Goal: Task Accomplishment & Management: Complete application form

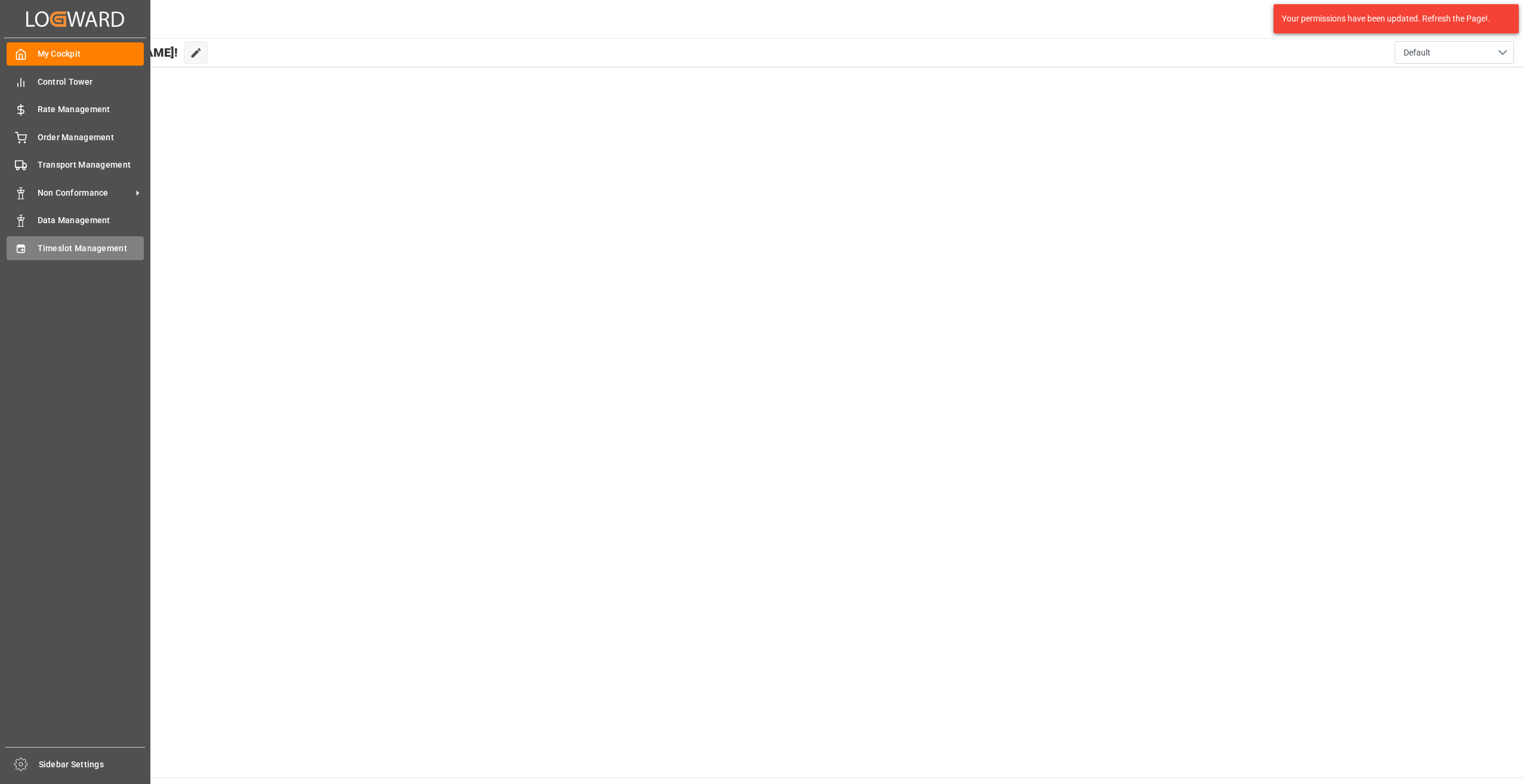
click at [93, 250] on span "Timeslot Management" at bounding box center [90, 249] width 107 height 12
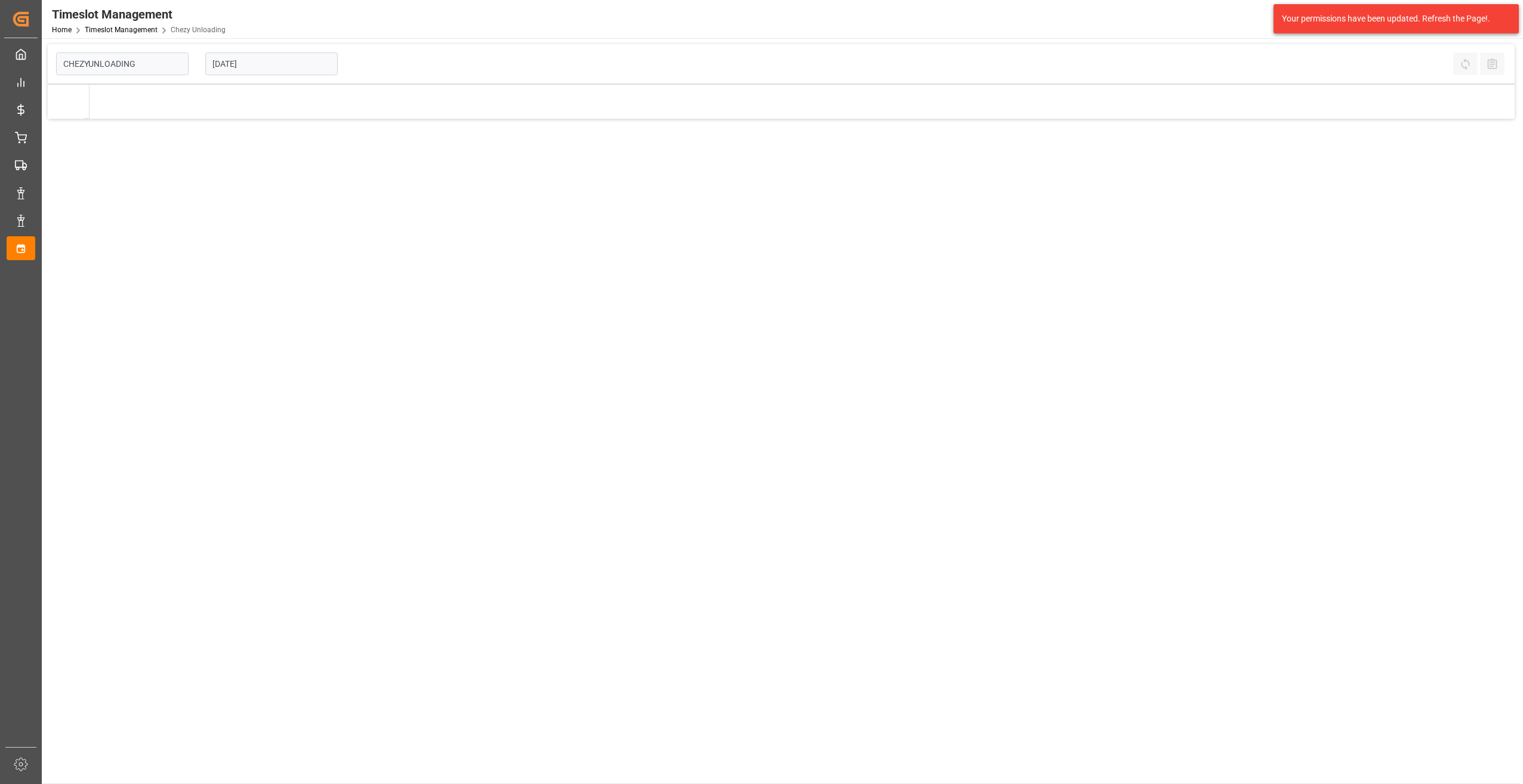
type input "Chezy Unloading"
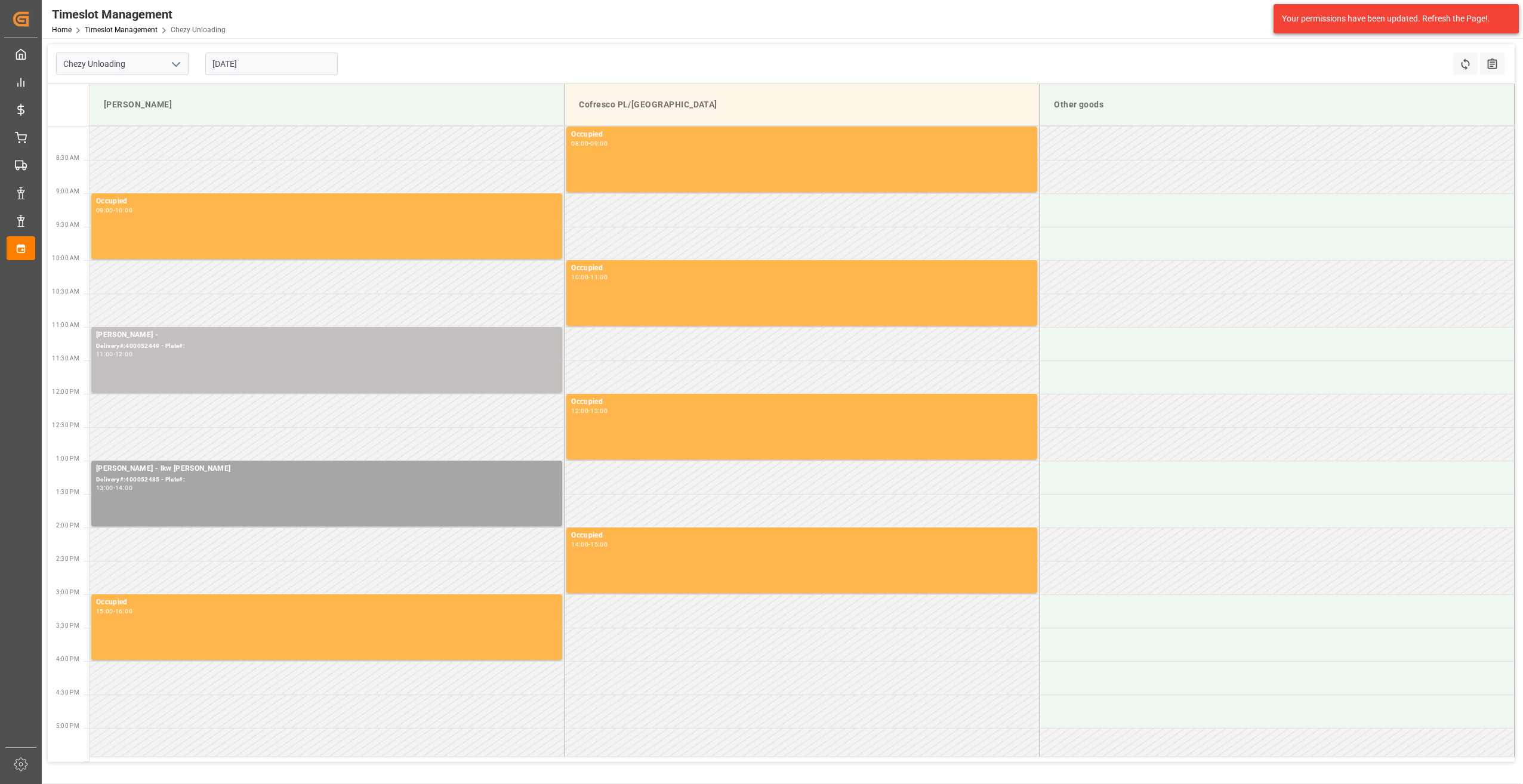
click at [233, 66] on input "[DATE]" at bounding box center [272, 64] width 133 height 23
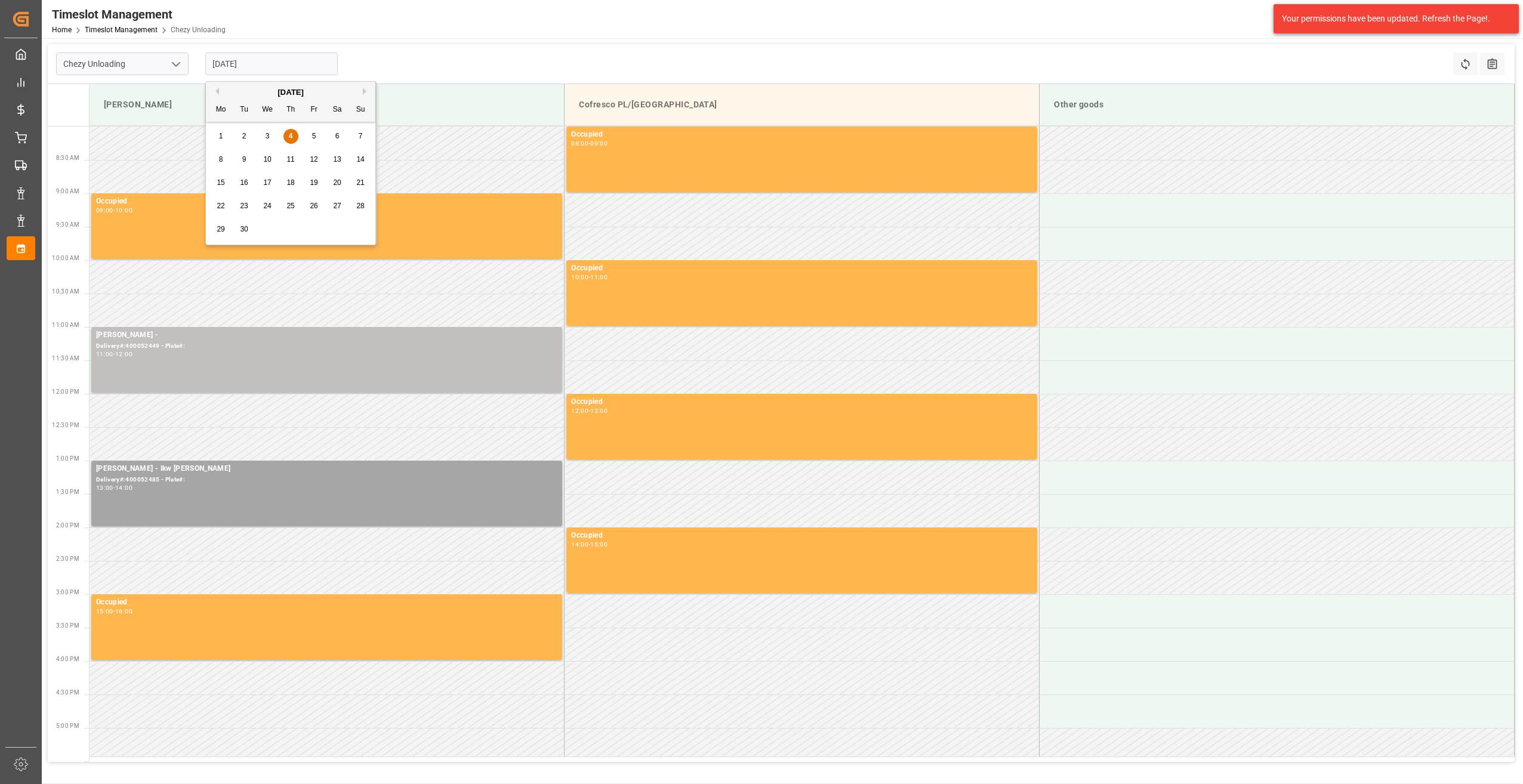
click at [316, 136] on div "5" at bounding box center [314, 136] width 15 height 14
type input "[DATE]"
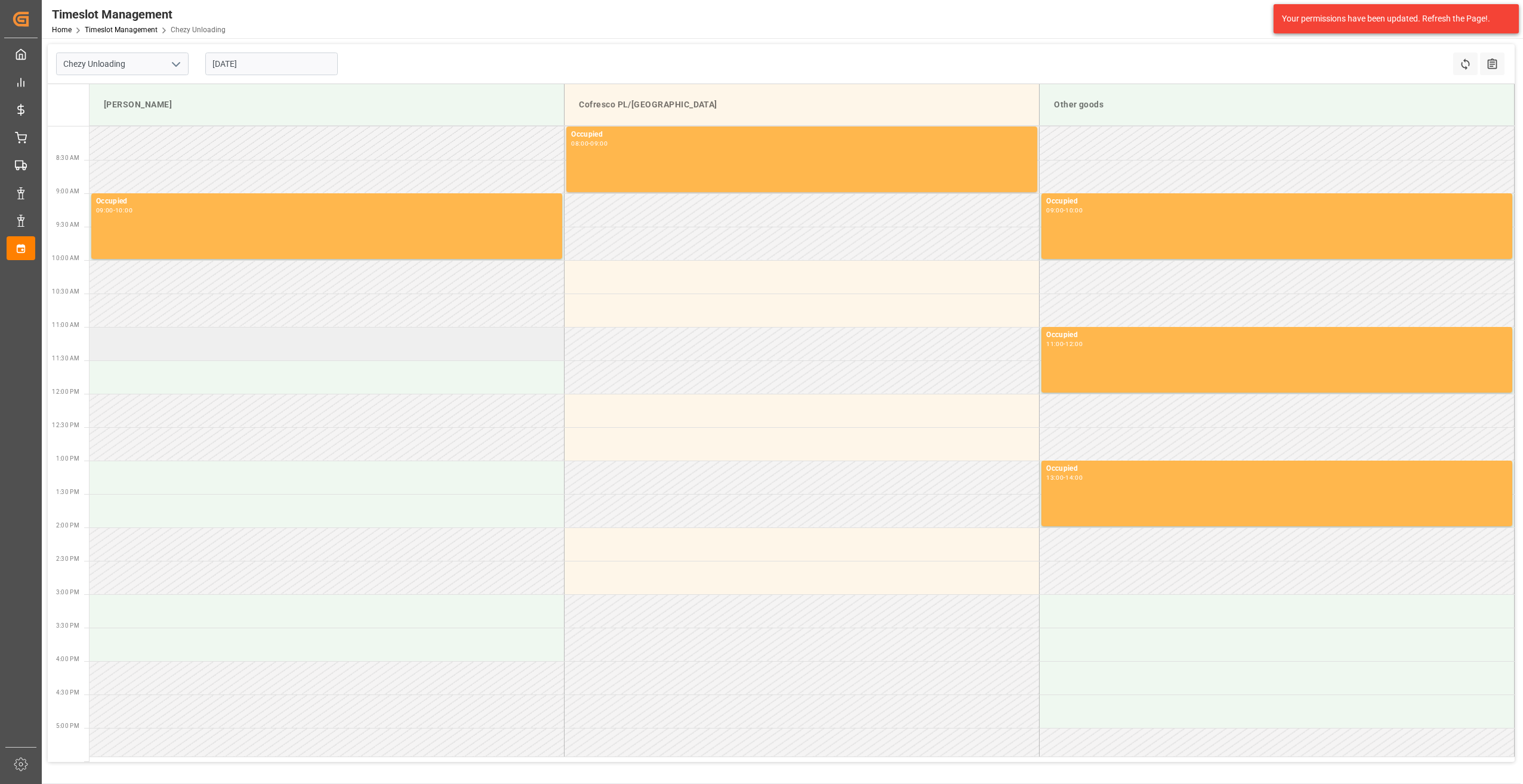
click at [193, 350] on td at bounding box center [327, 344] width 475 height 34
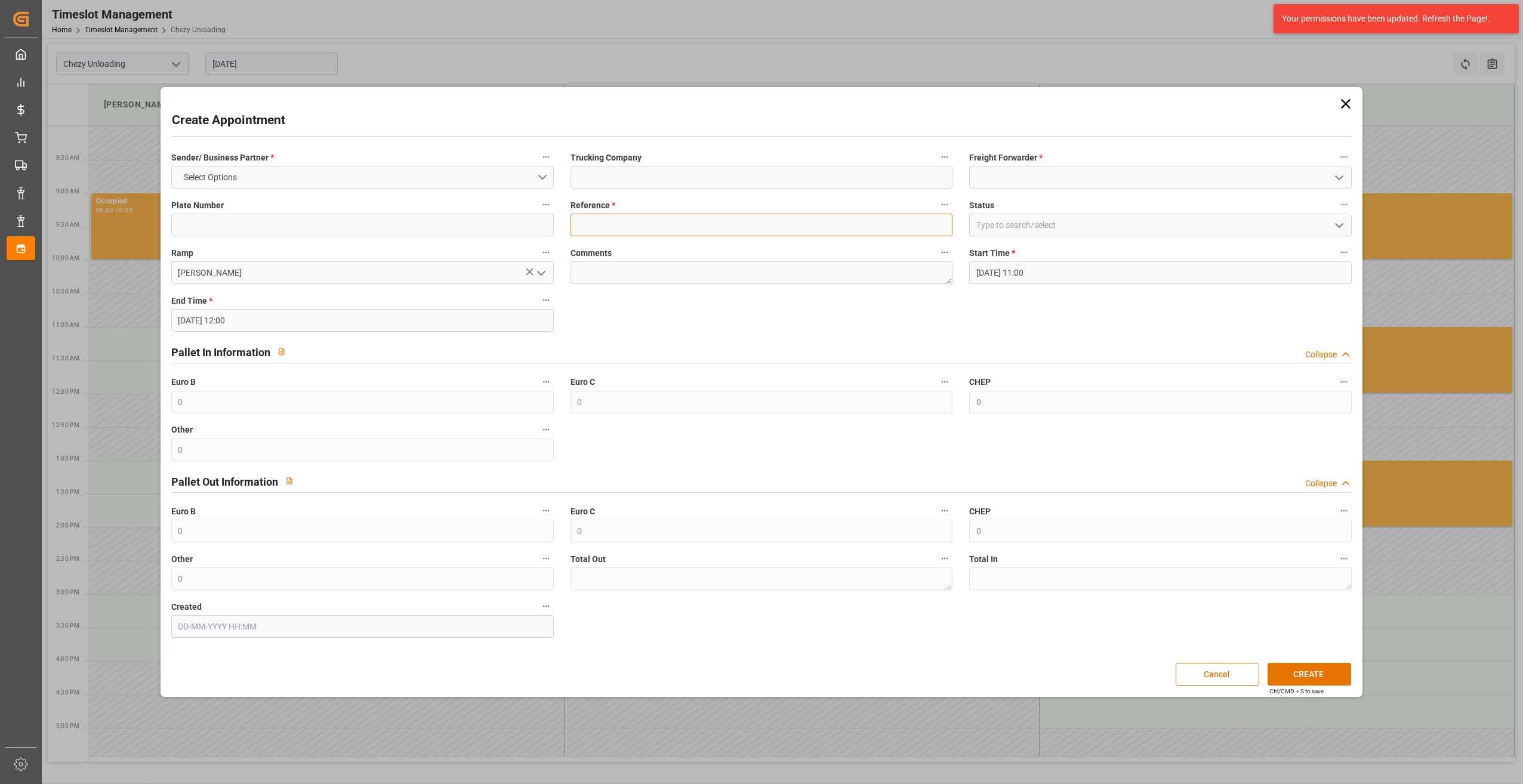
click at [602, 223] on input at bounding box center [762, 225] width 383 height 23
paste input "400052579"
type input "400052579"
click at [1340, 668] on button "CREATE" at bounding box center [1309, 675] width 83 height 23
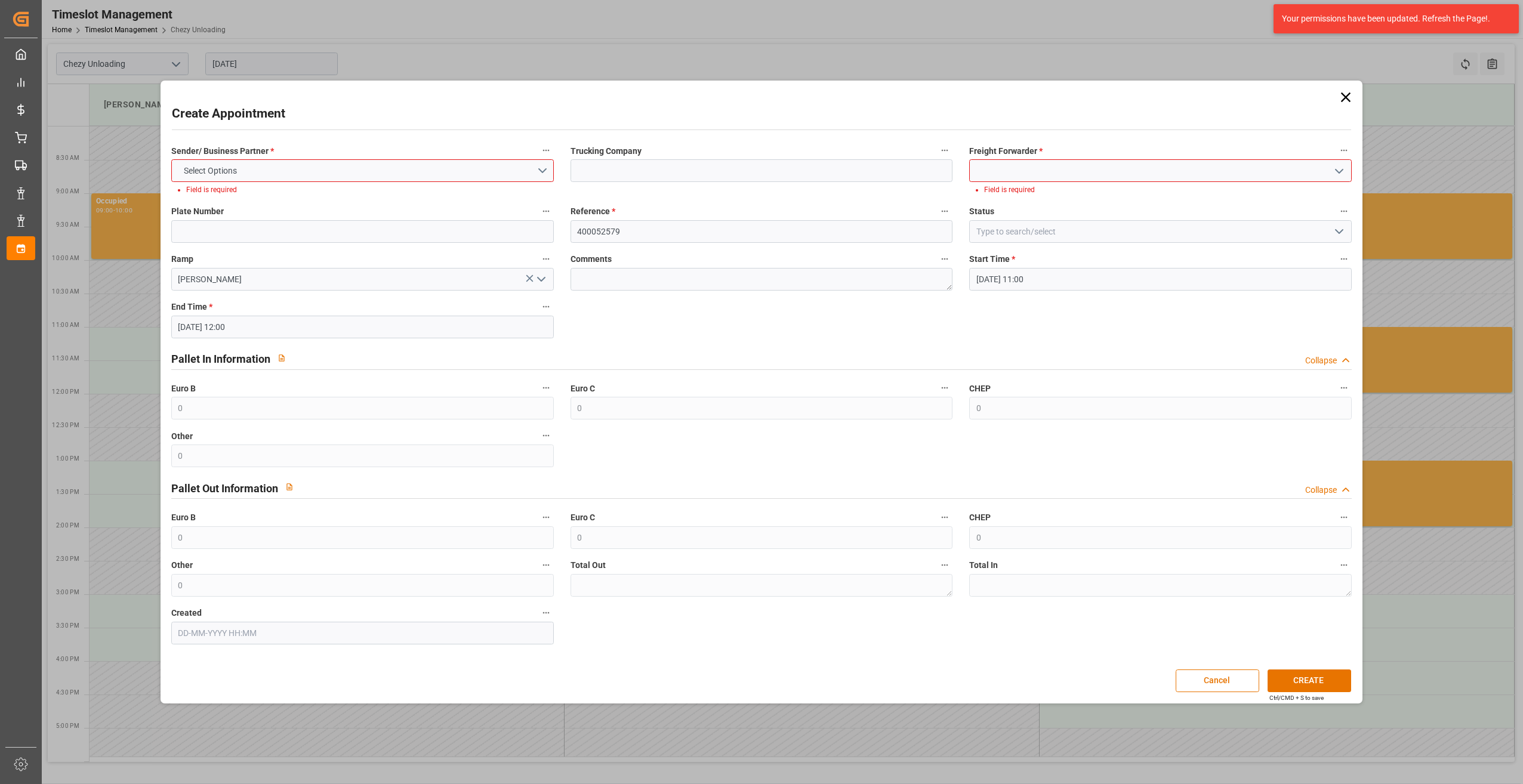
click at [1179, 159] on label "Freight Forwarder *" at bounding box center [1161, 151] width 383 height 17
click at [1337, 159] on button "Freight Forwarder *" at bounding box center [1345, 151] width 16 height 16
click at [1178, 166] on div at bounding box center [761, 392] width 1523 height 784
drag, startPoint x: 1340, startPoint y: 176, endPoint x: 1333, endPoint y: 182, distance: 9.2
click at [1336, 177] on icon "open menu" at bounding box center [1340, 171] width 14 height 14
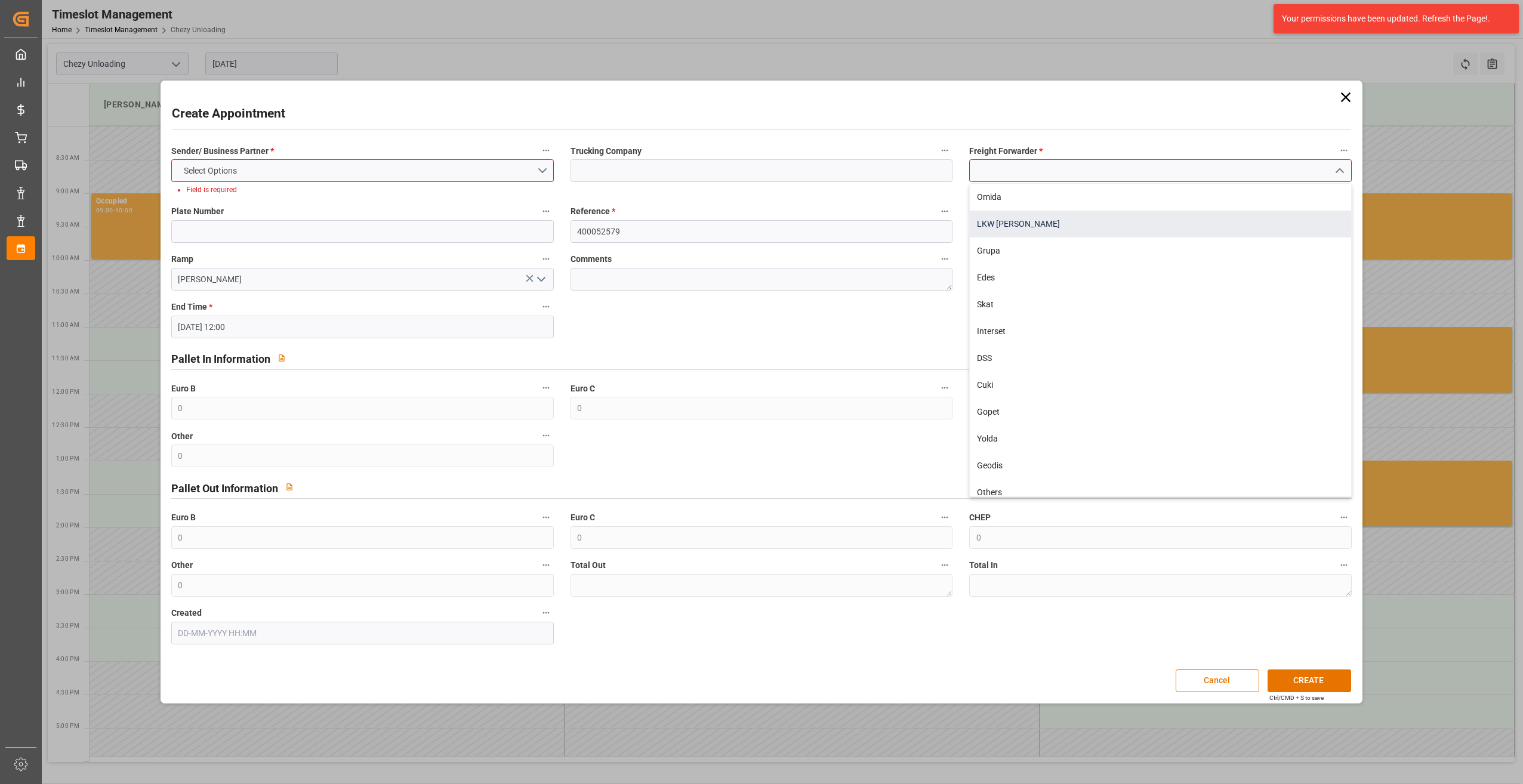
click at [1085, 235] on div "LKW [PERSON_NAME]" at bounding box center [1161, 224] width 382 height 27
type input "LKW [PERSON_NAME]"
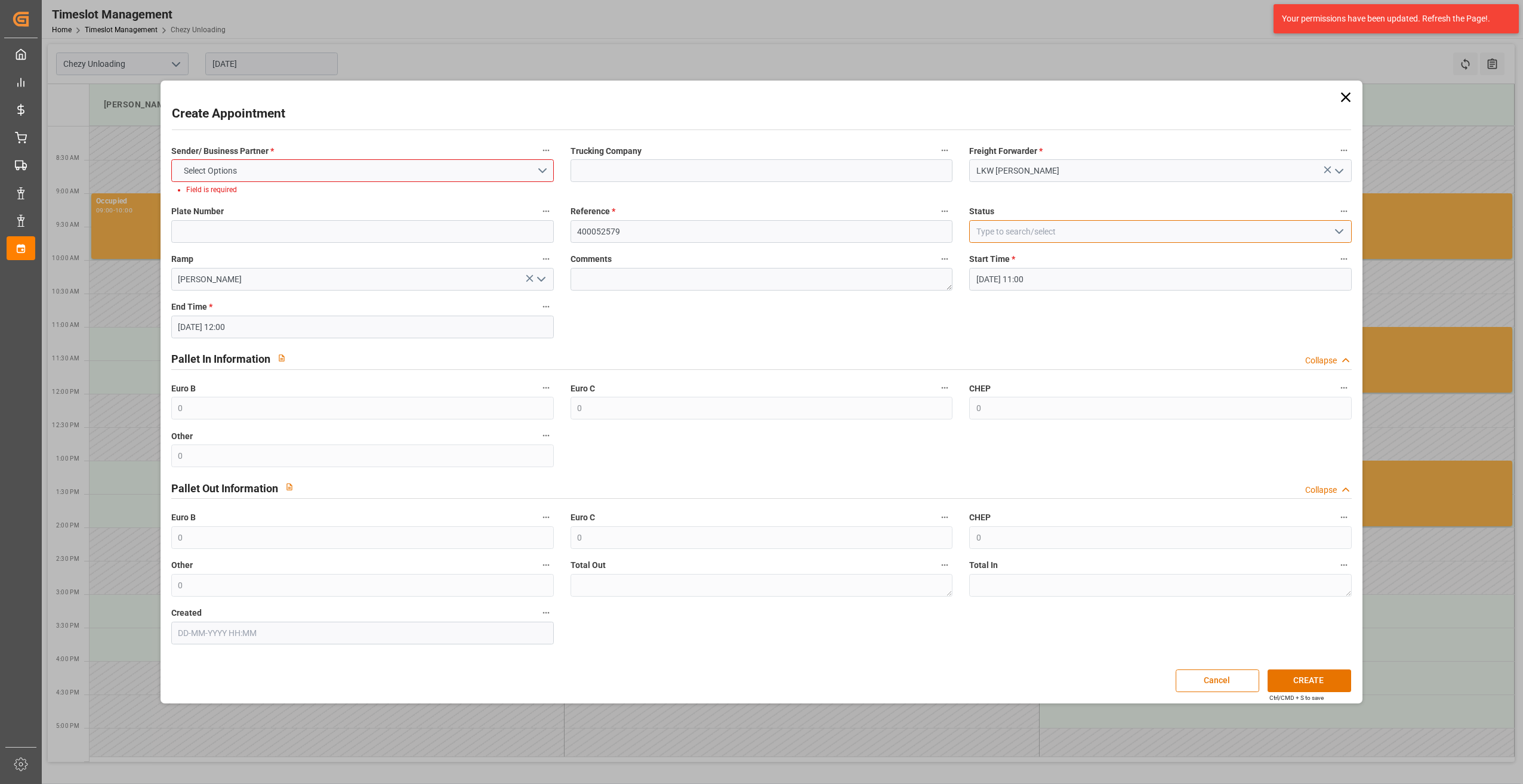
click at [1085, 234] on input at bounding box center [1161, 232] width 383 height 23
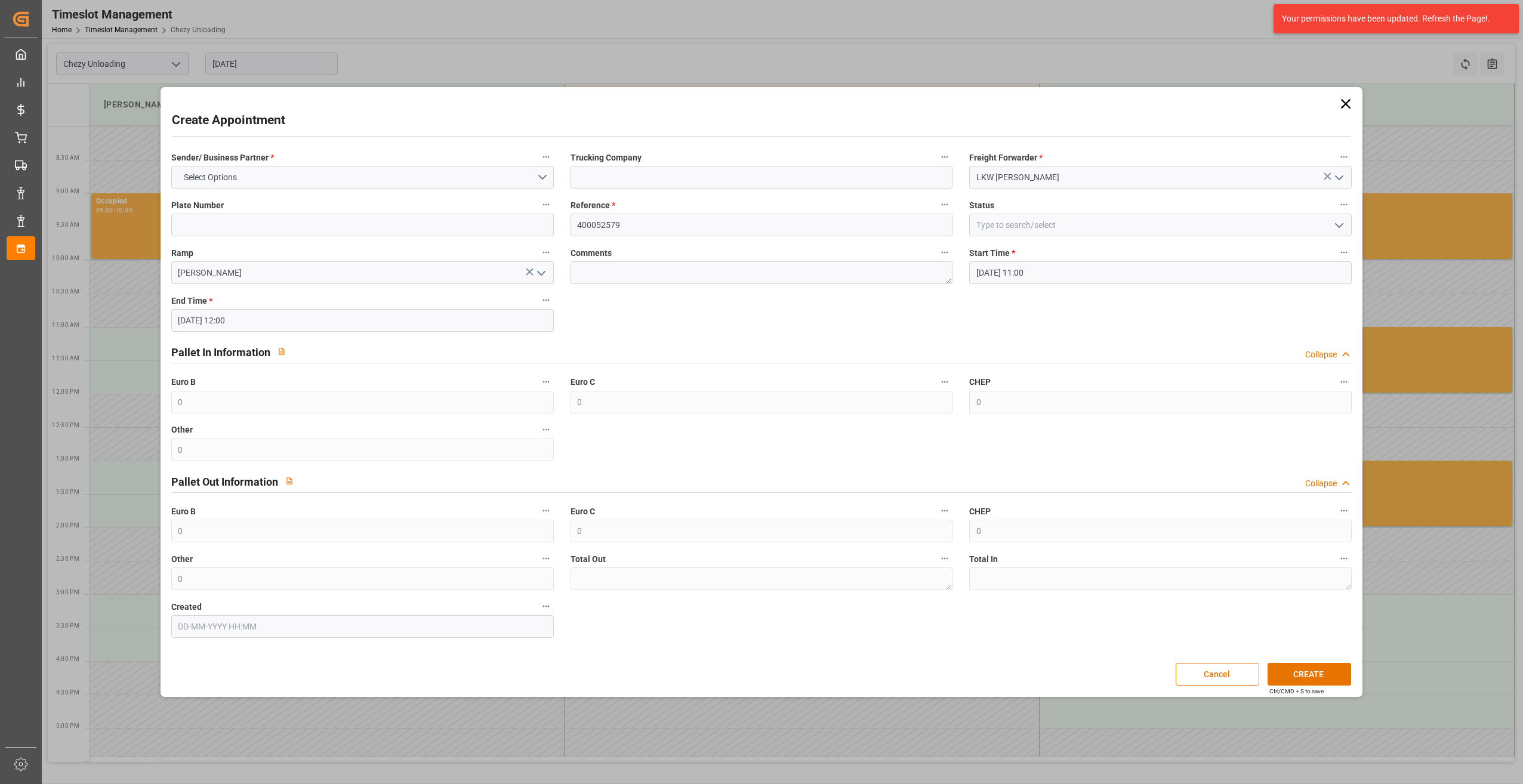
click at [1339, 233] on button "open menu" at bounding box center [1339, 225] width 18 height 19
click at [1224, 259] on div "Slot Booked" at bounding box center [1161, 252] width 382 height 27
type input "Slot Booked"
click at [1320, 685] on div "Create Appointment Sender/ Business Partner * Select Options Trucking Company F…" at bounding box center [762, 392] width 1197 height 604
drag, startPoint x: 1320, startPoint y: 685, endPoint x: 1311, endPoint y: 673, distance: 15.0
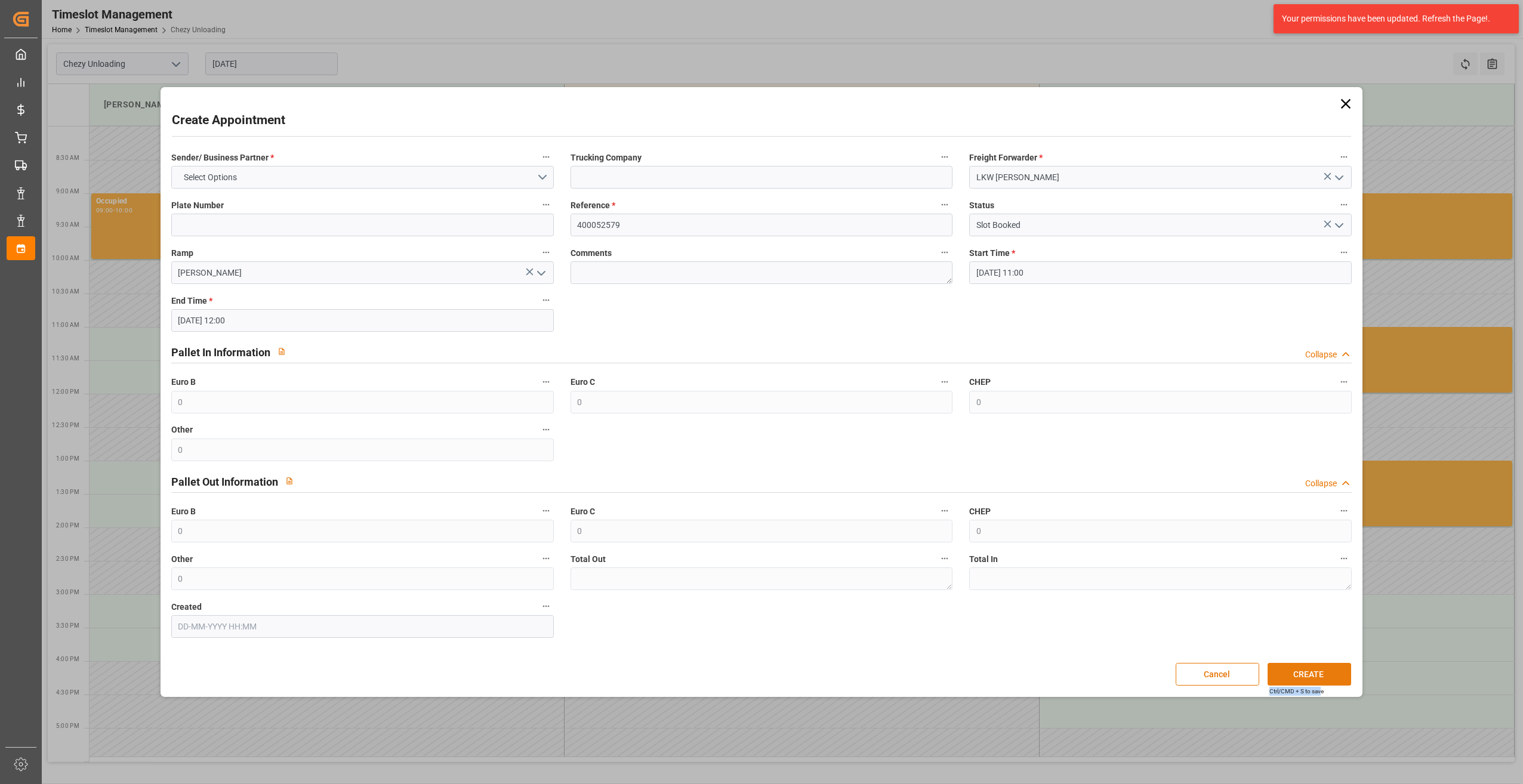
click at [1311, 673] on button "CREATE" at bounding box center [1309, 675] width 83 height 23
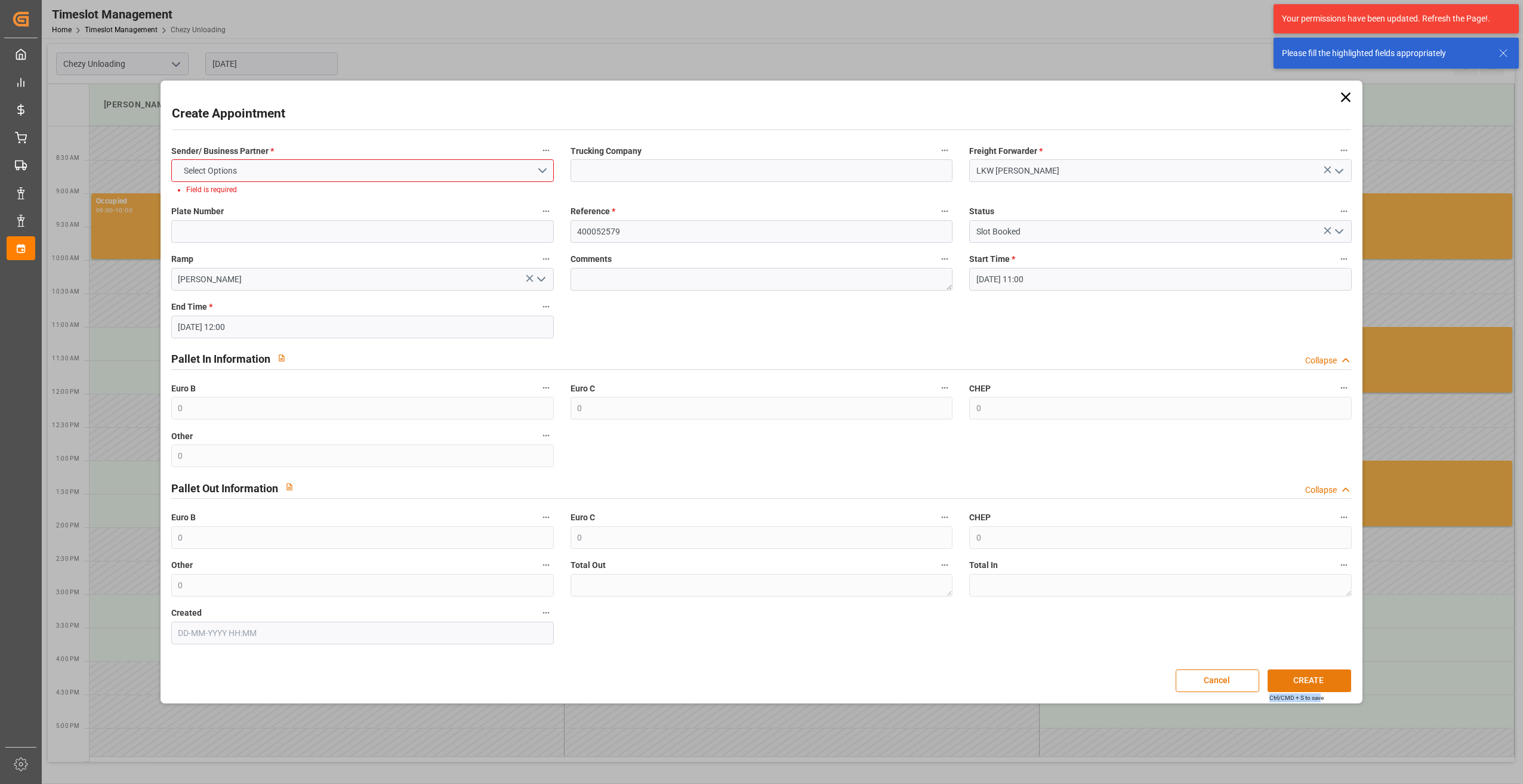
click at [1310, 672] on button "CREATE" at bounding box center [1309, 681] width 83 height 23
click at [370, 168] on button "Select Options" at bounding box center [362, 171] width 383 height 23
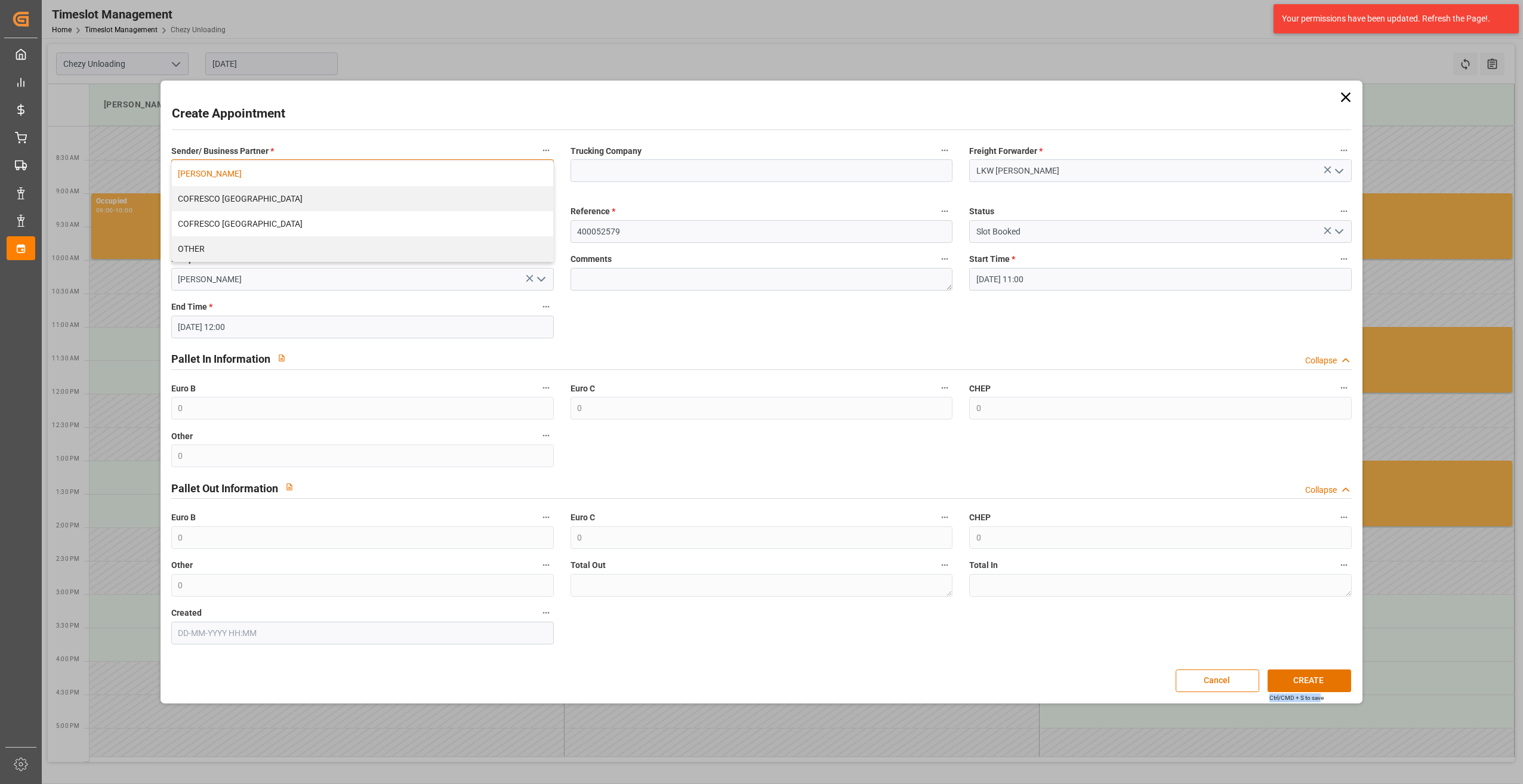
click at [413, 180] on div "[PERSON_NAME]" at bounding box center [362, 174] width 382 height 25
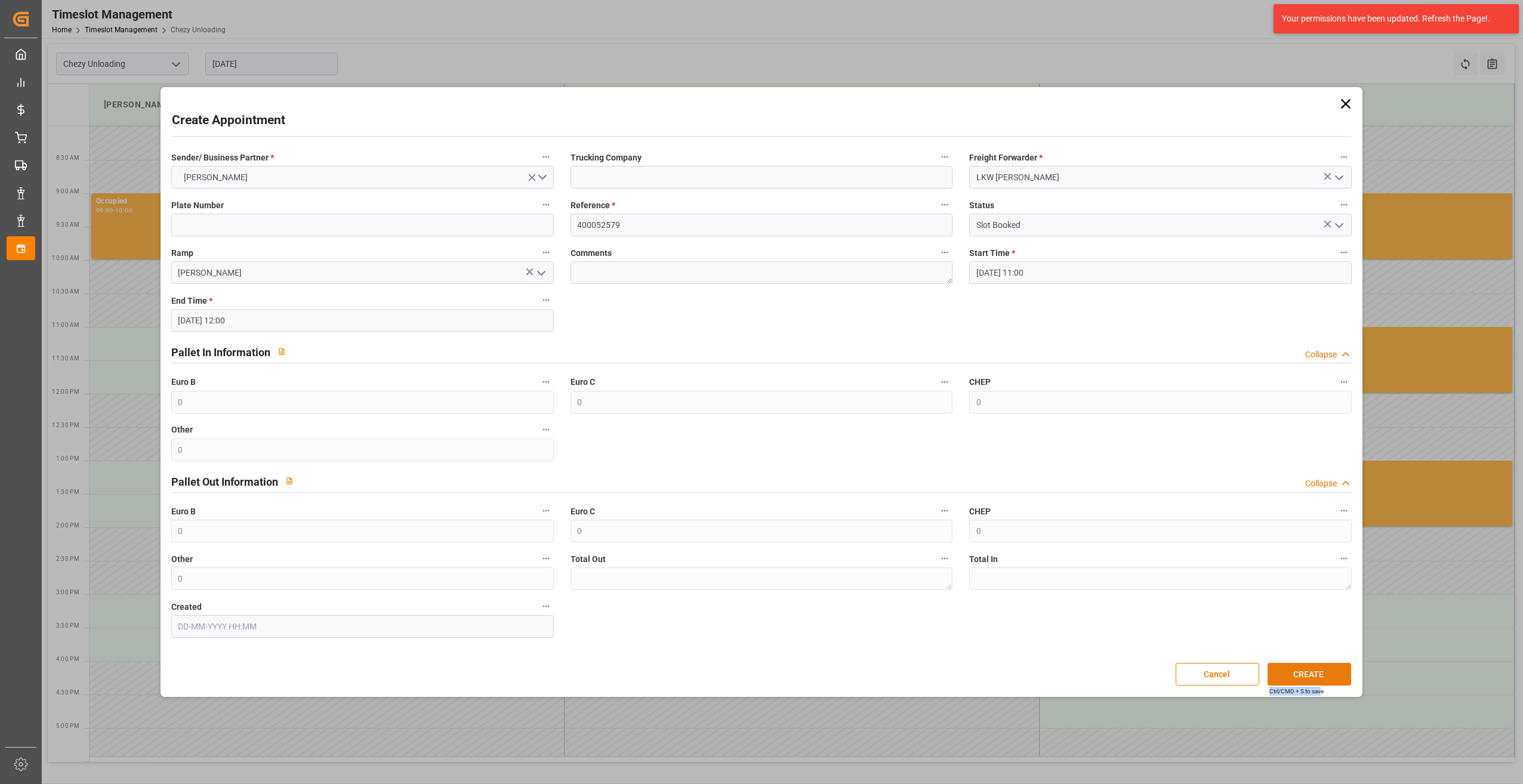
click at [1329, 665] on button "CREATE" at bounding box center [1309, 675] width 83 height 23
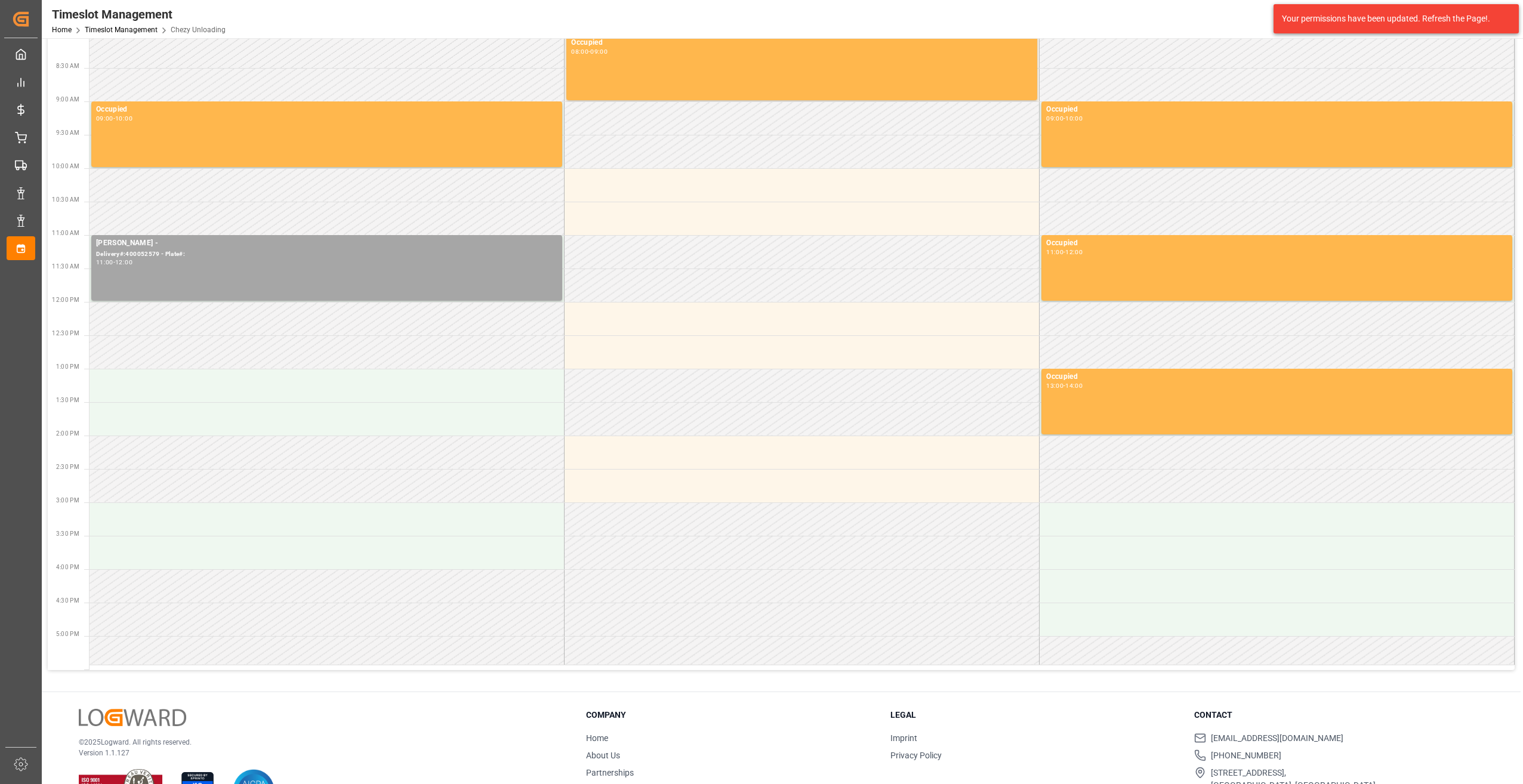
scroll to position [16, 0]
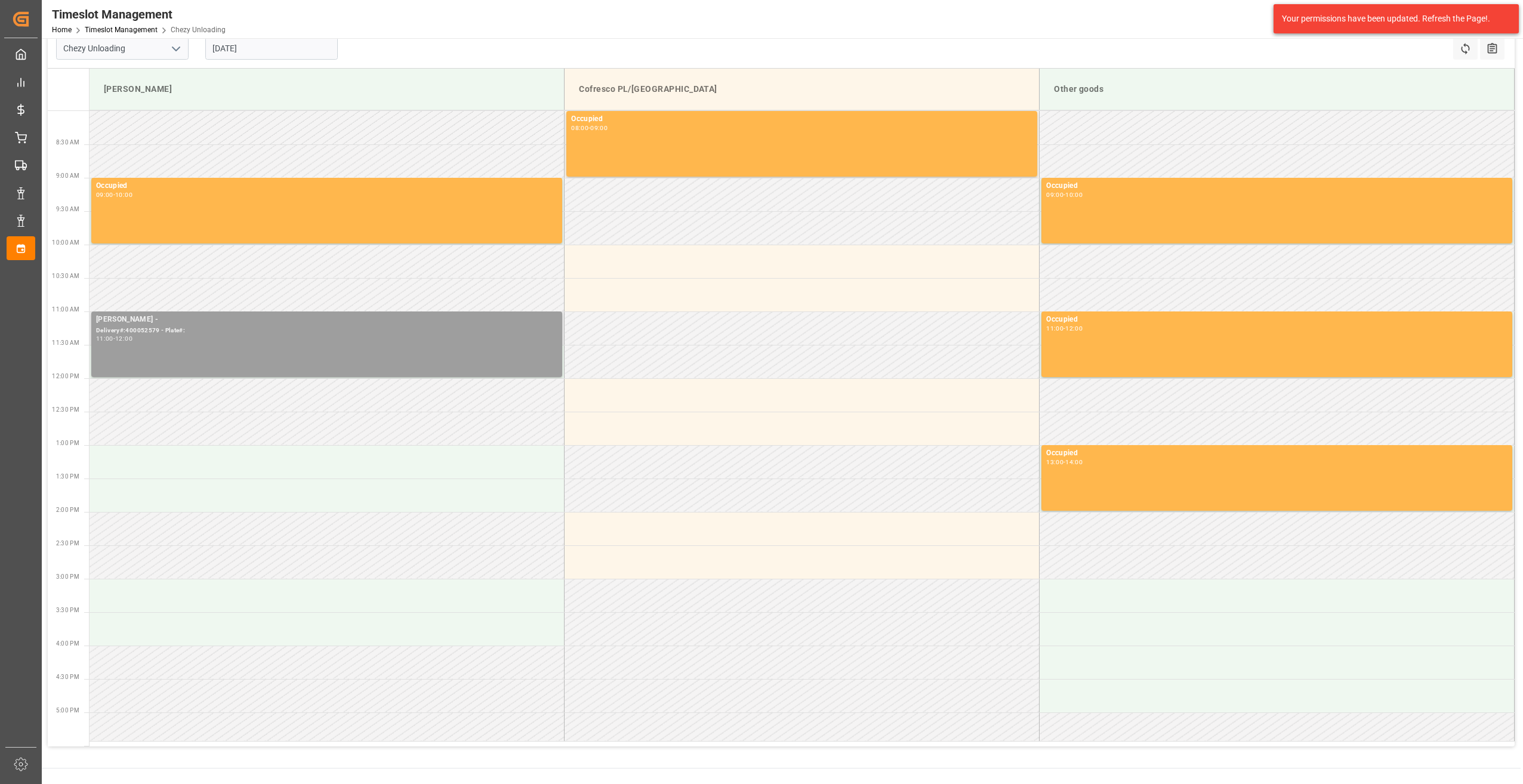
click at [240, 353] on div "Melitta Minden - Delivery#:400052579 - Plate#: 11:00 - 12:00" at bounding box center [326, 344] width 462 height 61
click at [1344, 7] on div "Your permissions have been updated. Refresh the Page!." at bounding box center [1396, 19] width 245 height 29
drag, startPoint x: 1349, startPoint y: 12, endPoint x: 1323, endPoint y: 12, distance: 26.0
click at [1323, 12] on div "Your permissions have been updated. Refresh the Page!." at bounding box center [1392, 19] width 220 height 12
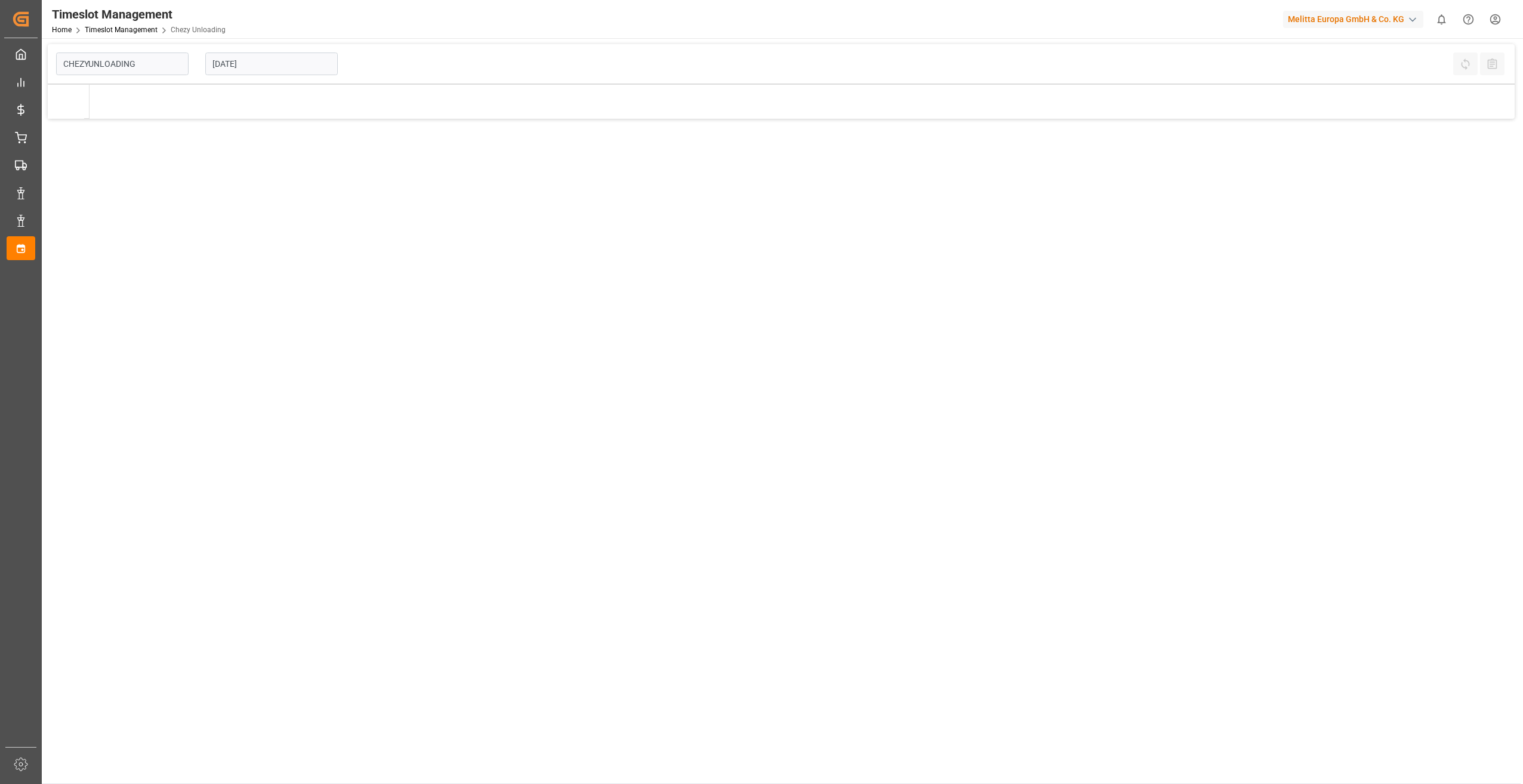
type input "Chezy Unloading"
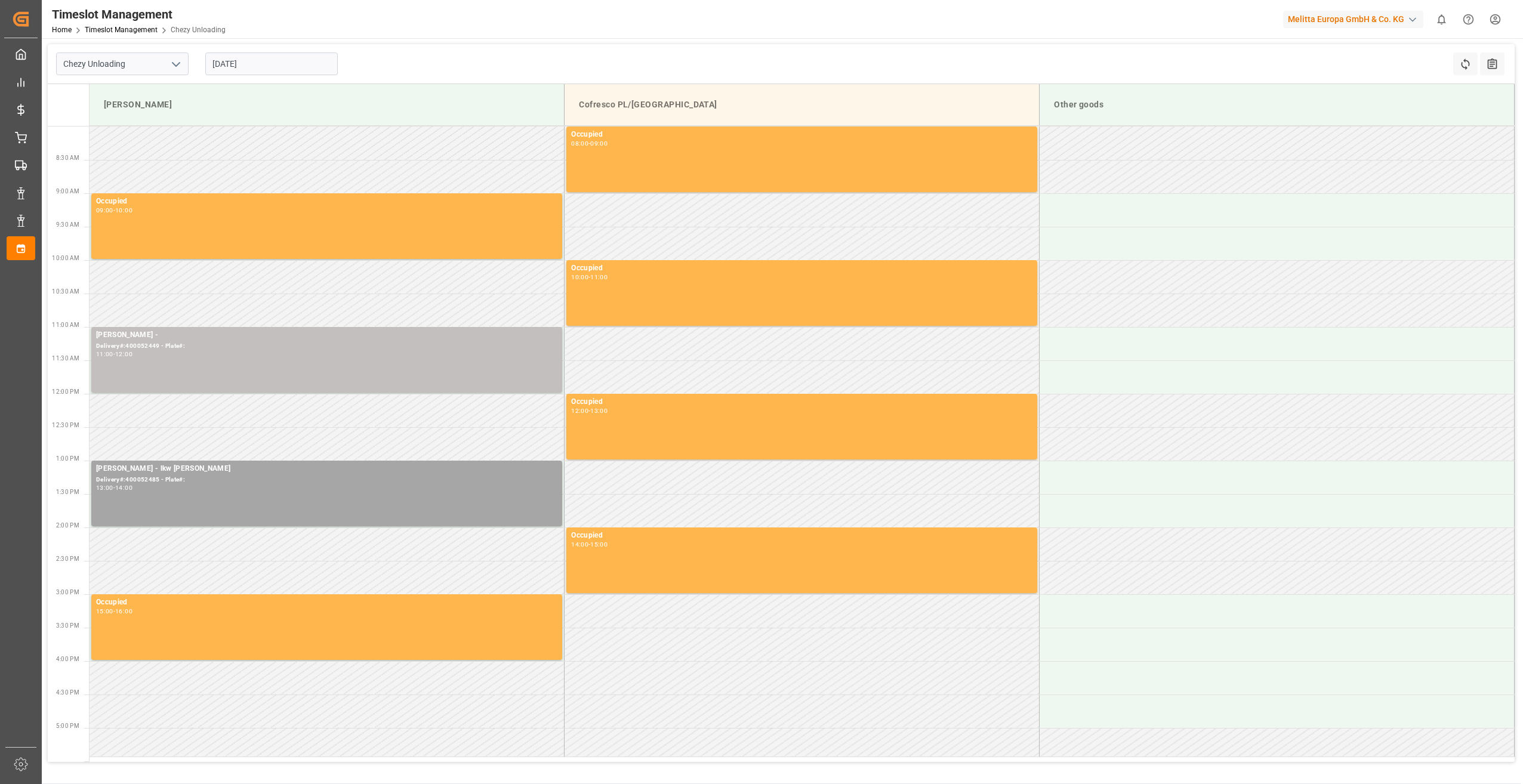
click at [252, 64] on input "[DATE]" at bounding box center [272, 64] width 133 height 23
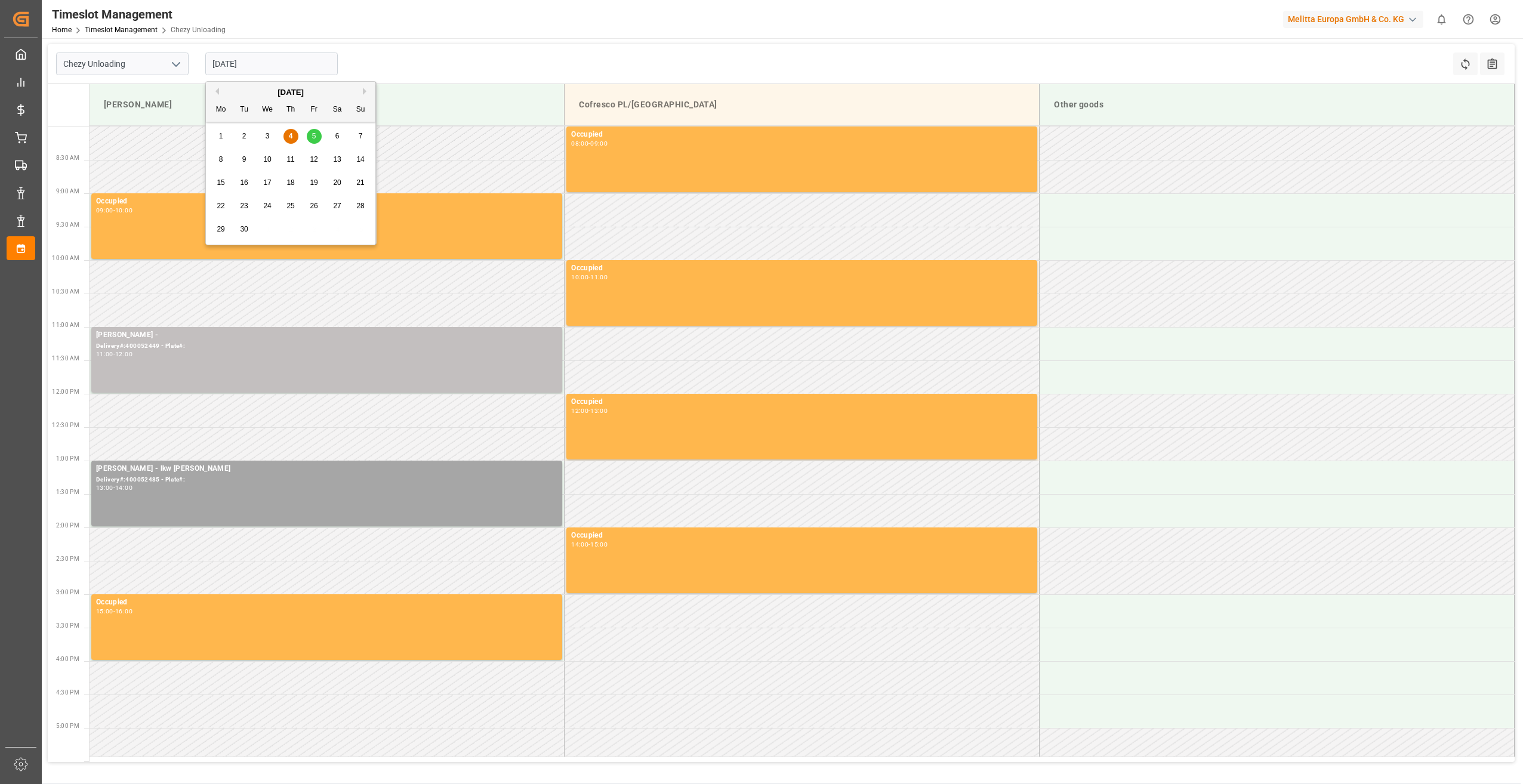
click at [318, 142] on div "5" at bounding box center [314, 136] width 15 height 14
type input "[DATE]"
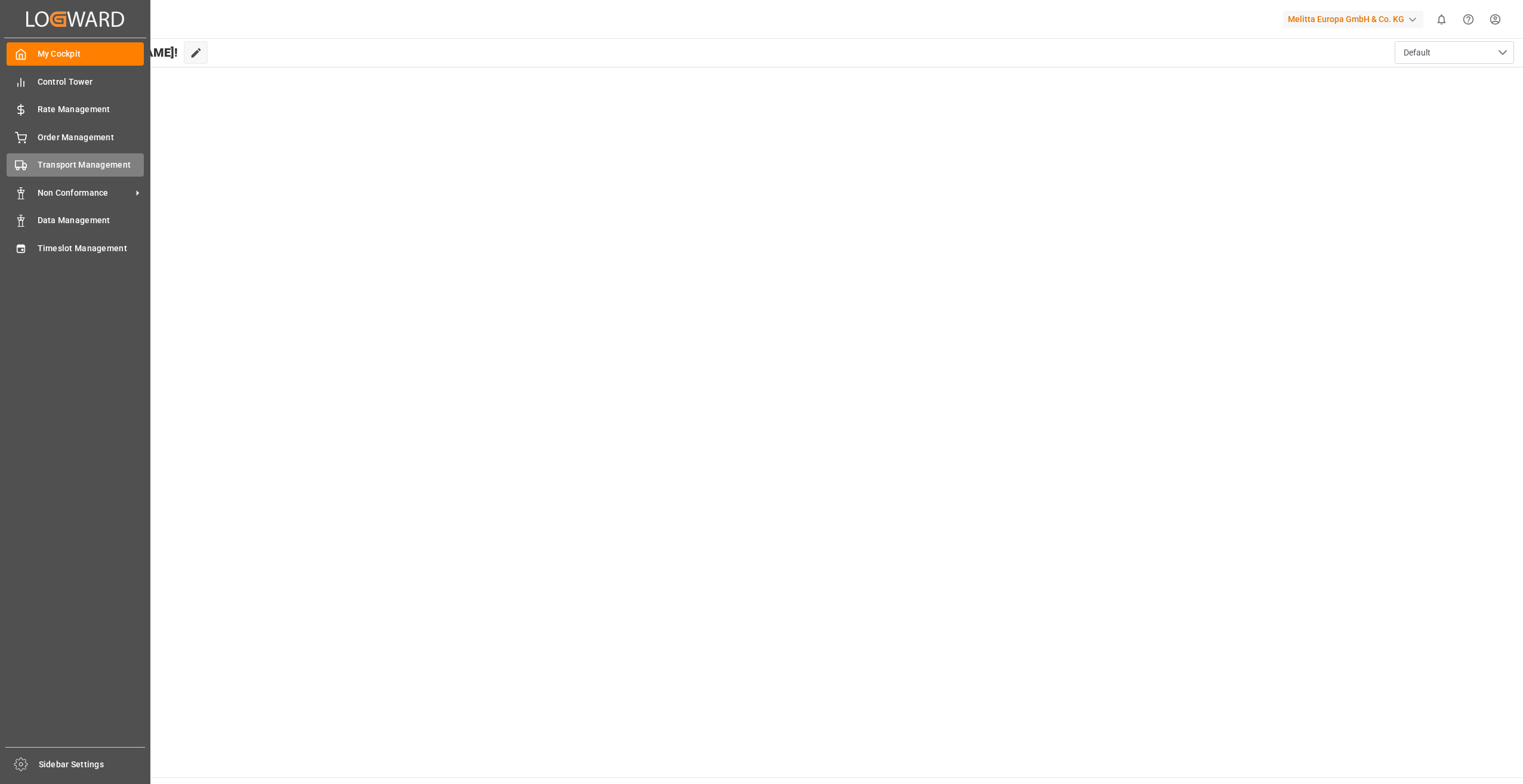
click at [99, 162] on span "Transport Management" at bounding box center [90, 165] width 107 height 12
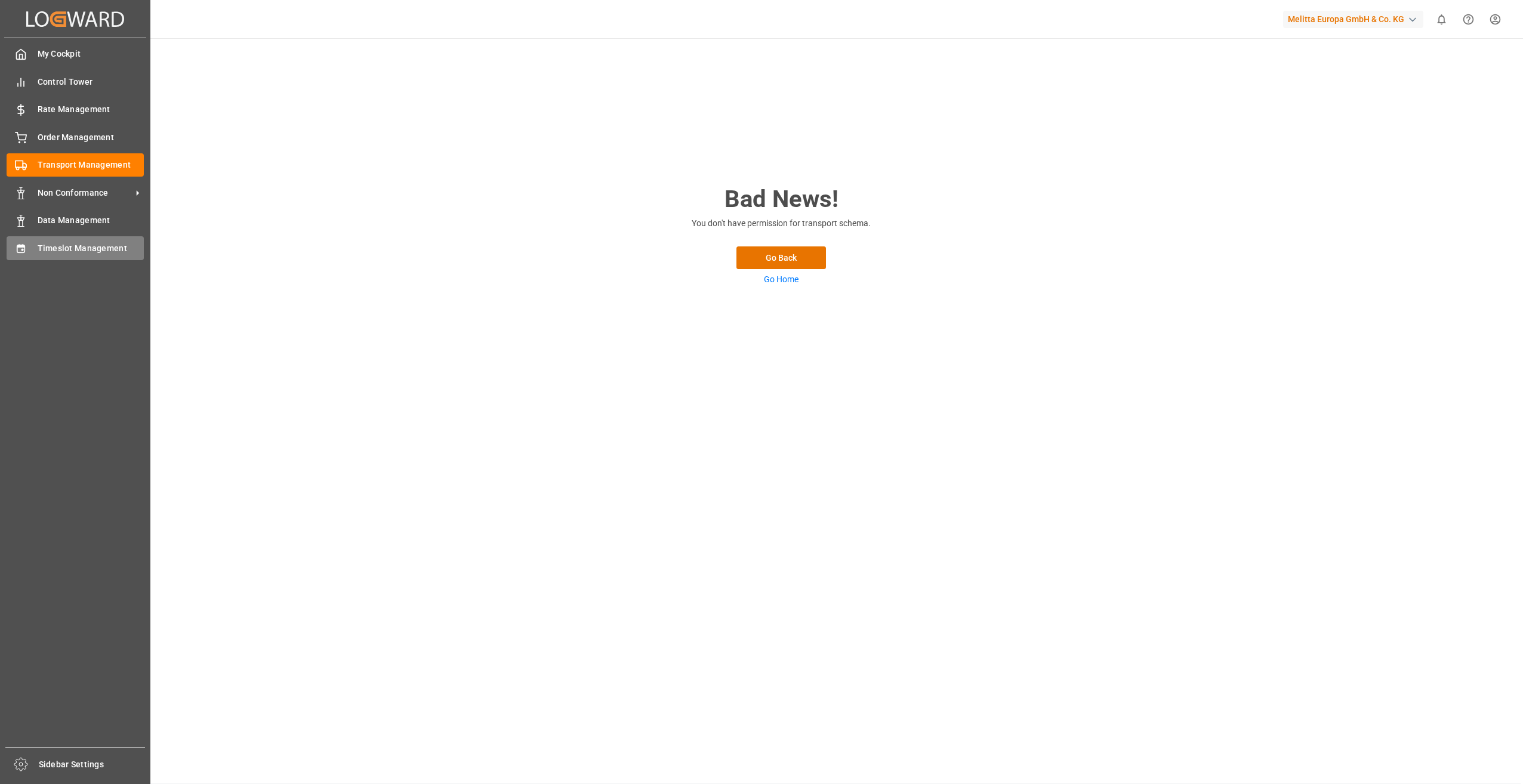
click at [97, 243] on div "Timeslot Management Timeslot Management" at bounding box center [74, 248] width 137 height 23
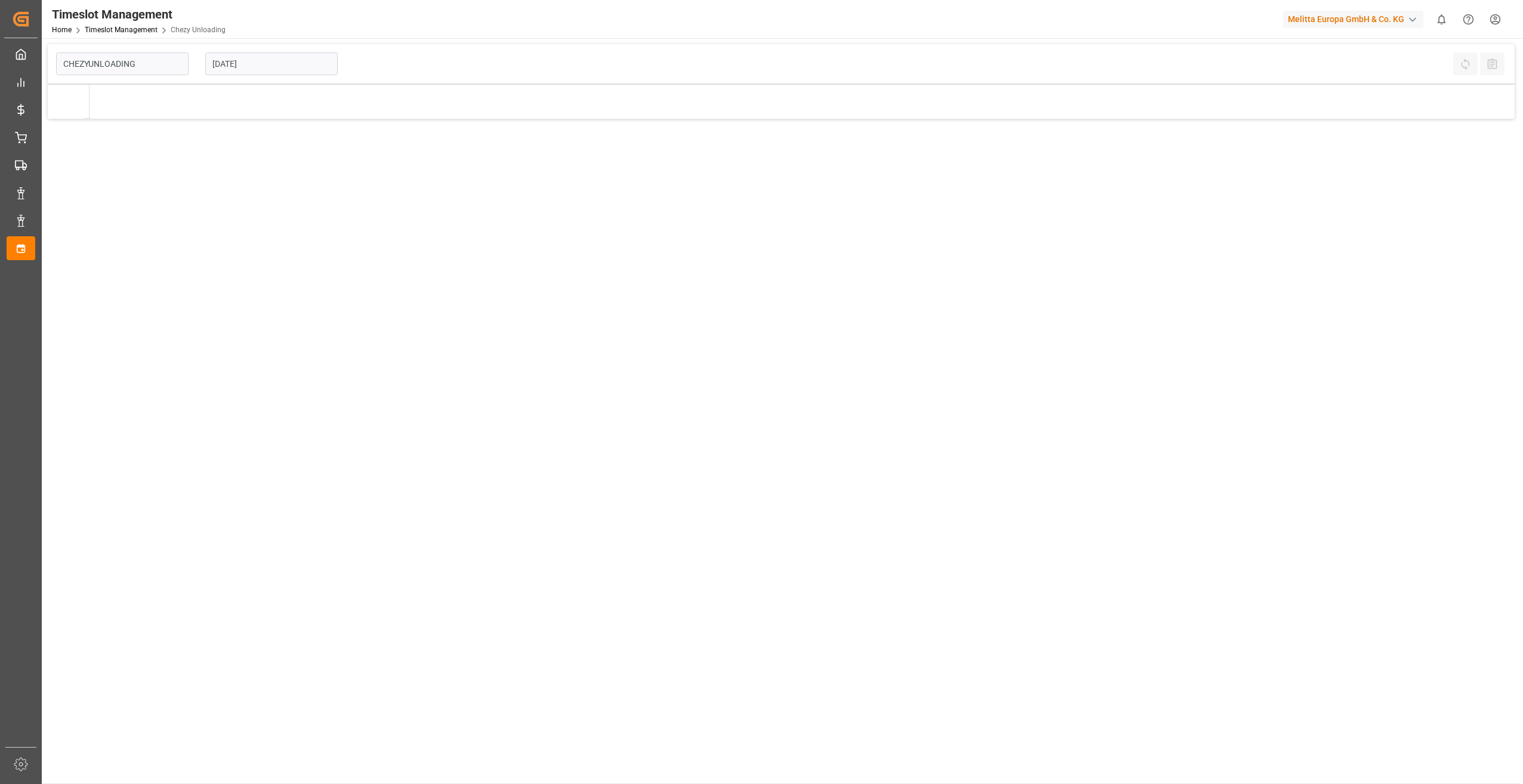
type input "Chezy Unloading"
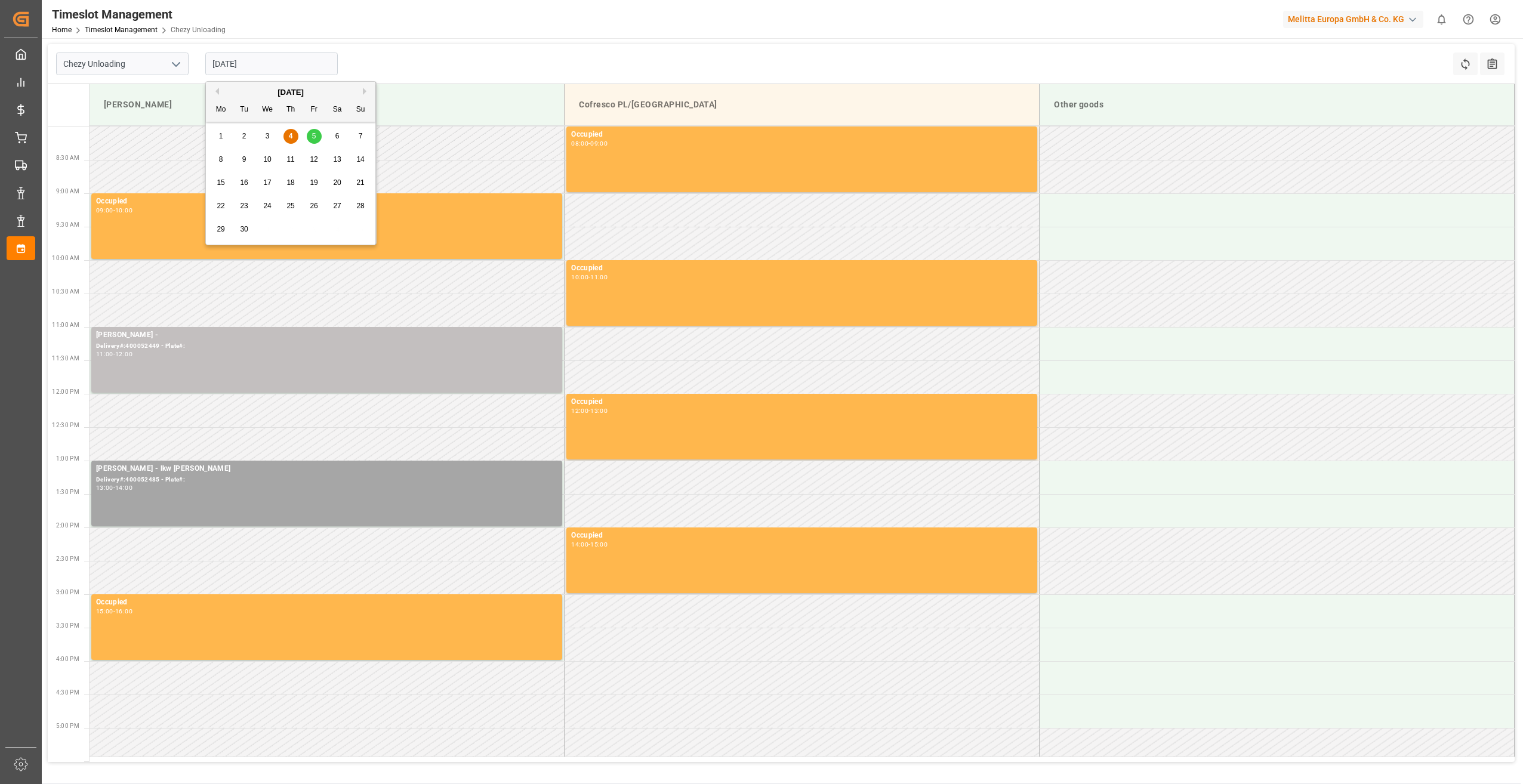
click at [268, 61] on input "[DATE]" at bounding box center [272, 64] width 133 height 23
click at [312, 139] on span "5" at bounding box center [314, 136] width 4 height 8
type input "[DATE]"
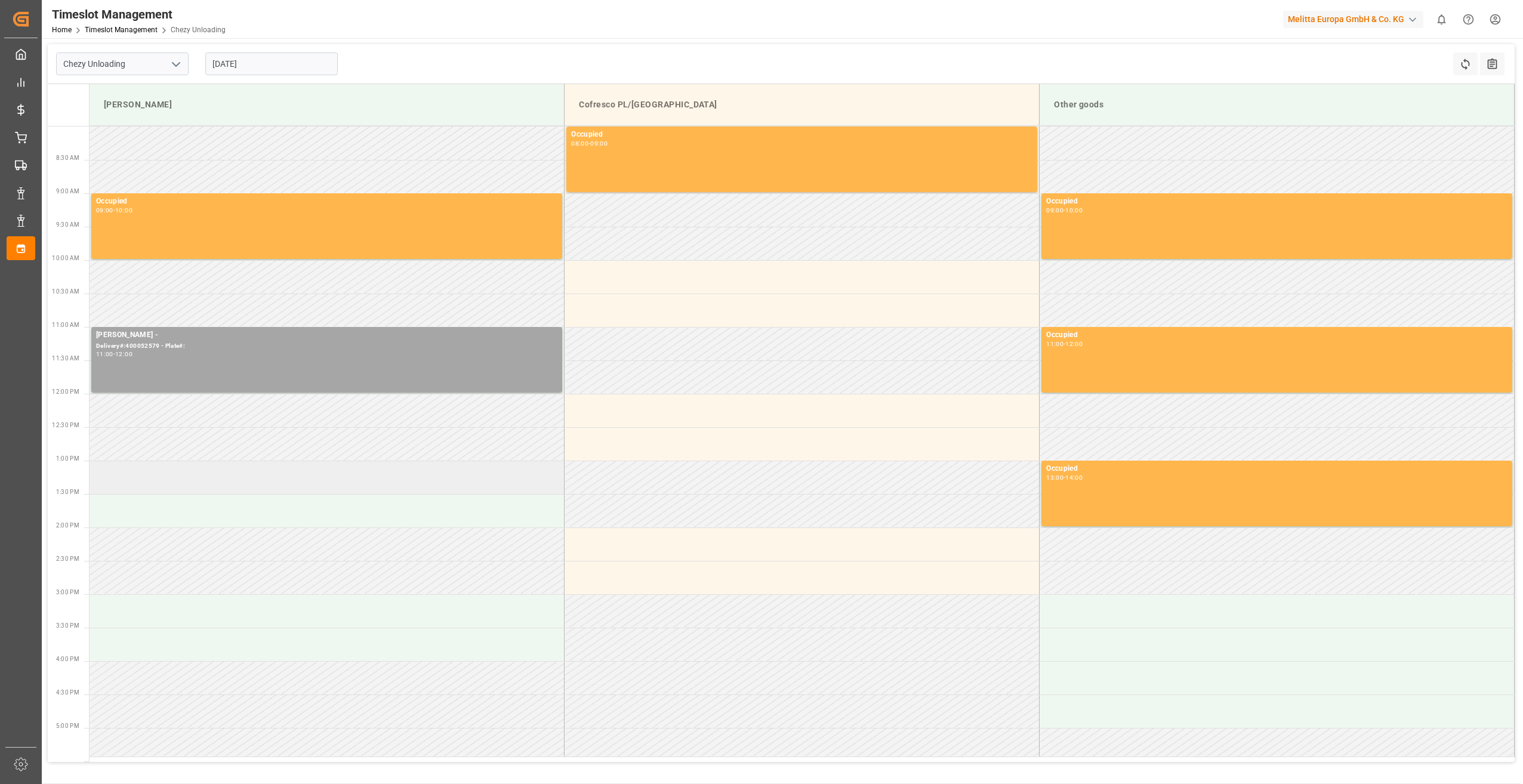
click at [214, 401] on td at bounding box center [327, 477] width 475 height 34
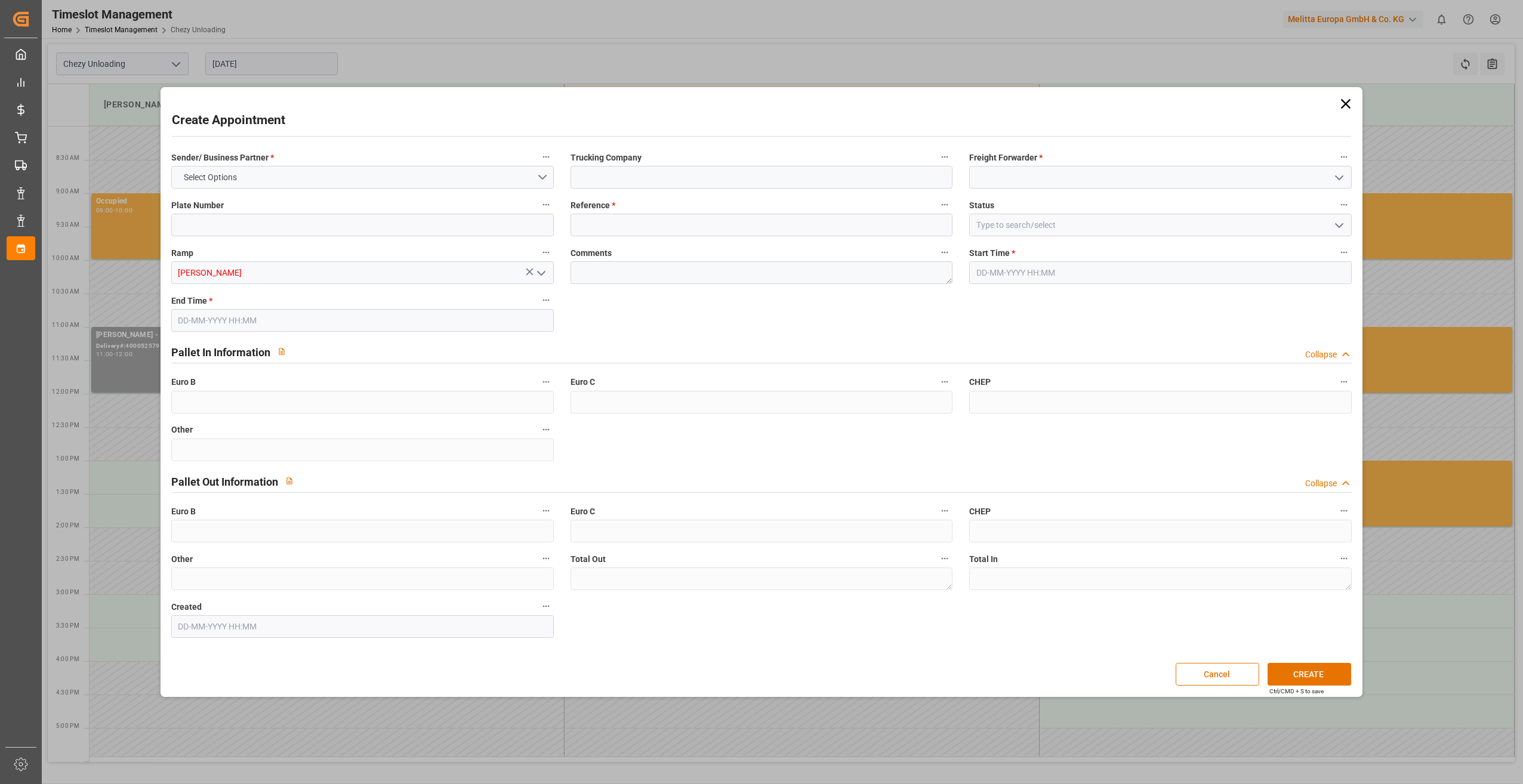
type input "0"
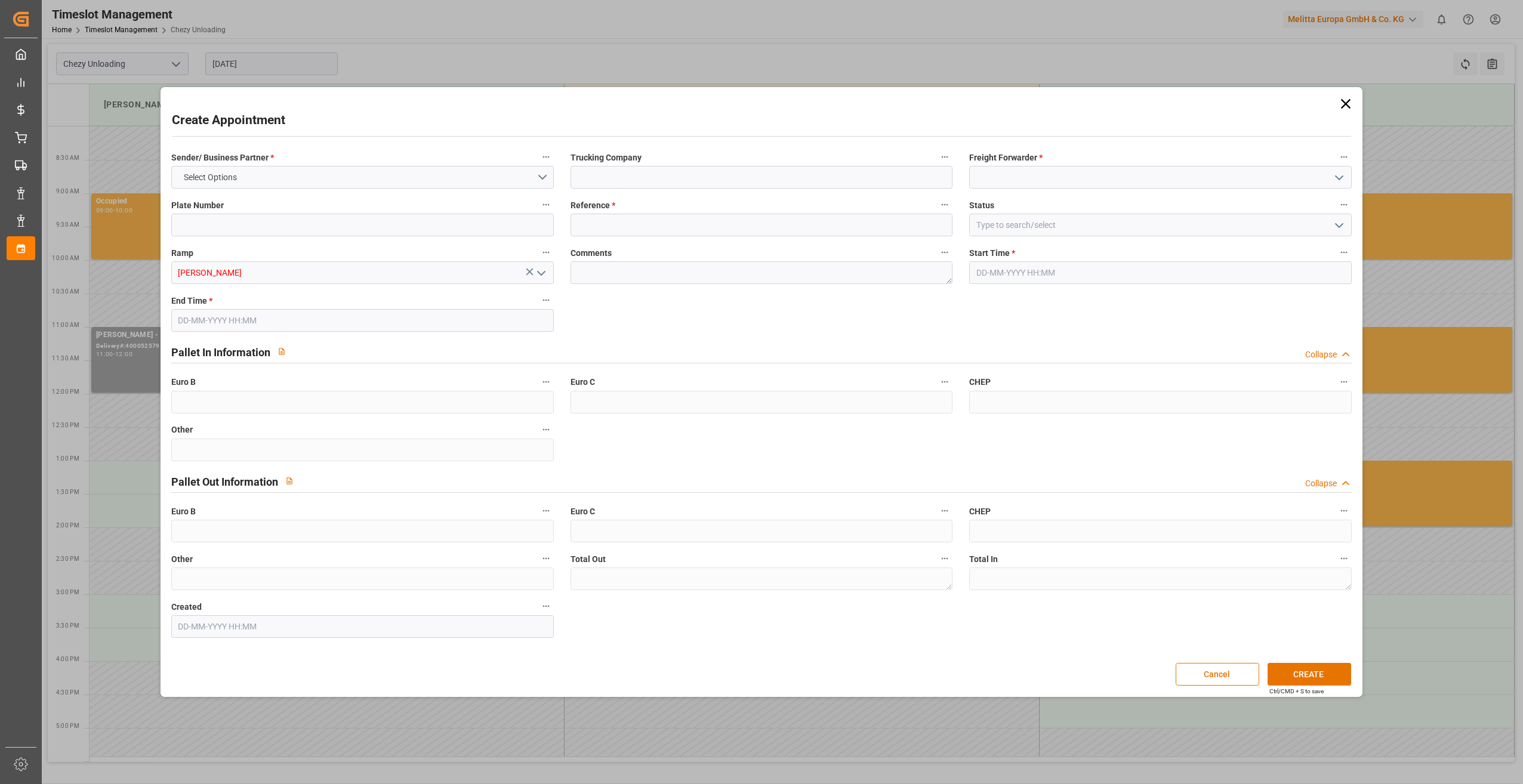
type input "0"
type input "[DATE] 13:00"
type input "[DATE] 14:00"
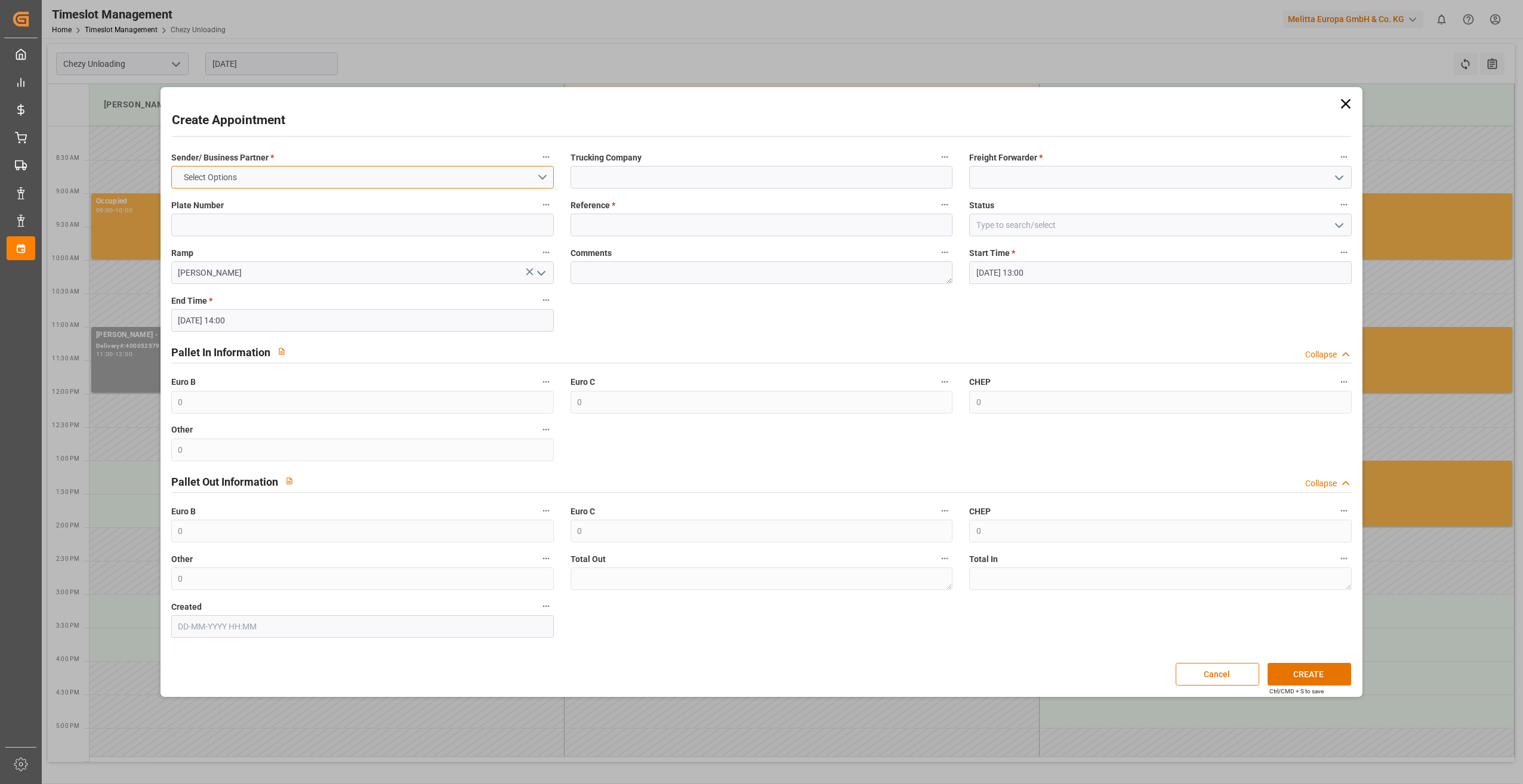
click at [198, 171] on span "Select Options" at bounding box center [210, 177] width 65 height 12
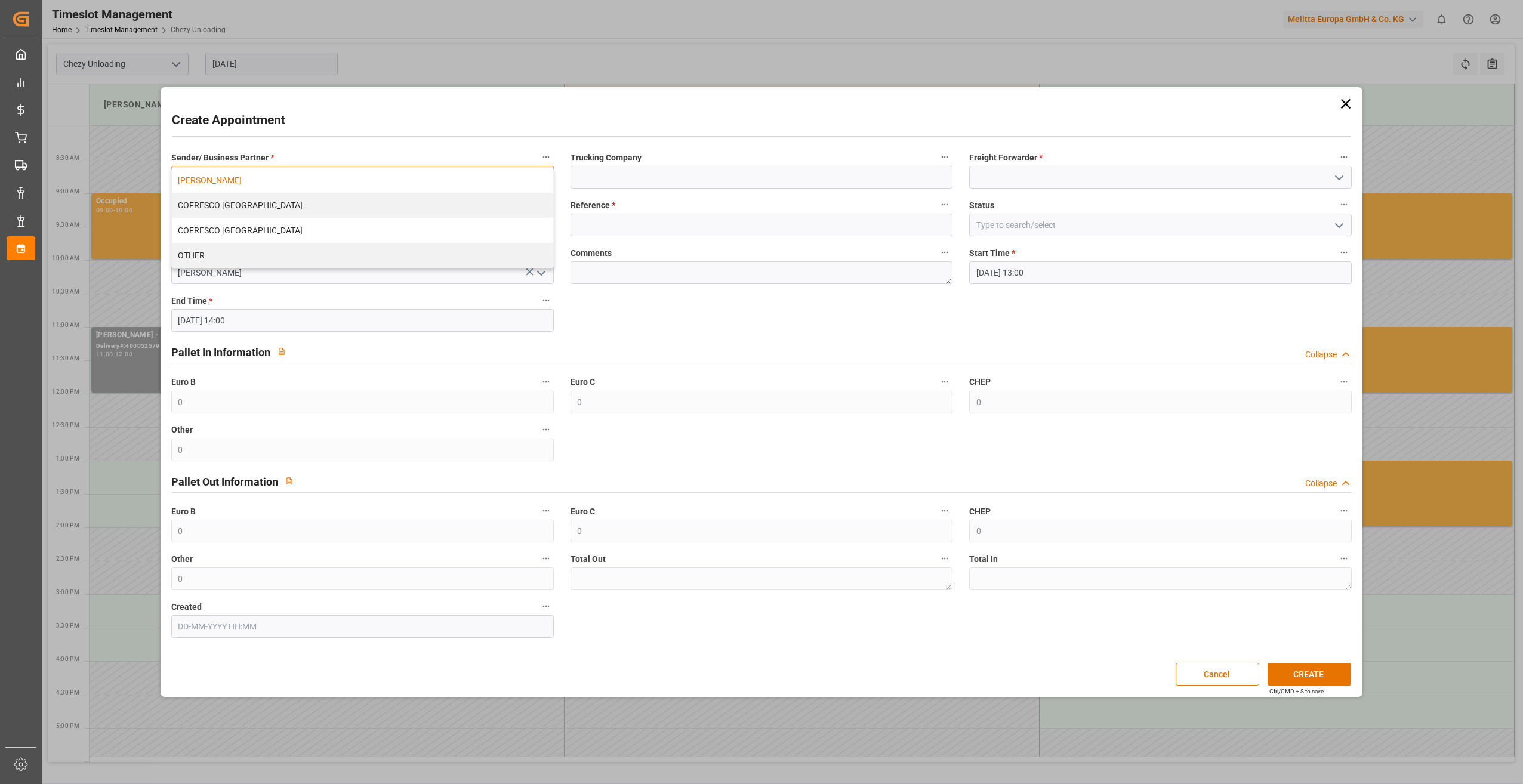
click at [365, 188] on div "[PERSON_NAME]" at bounding box center [362, 180] width 382 height 25
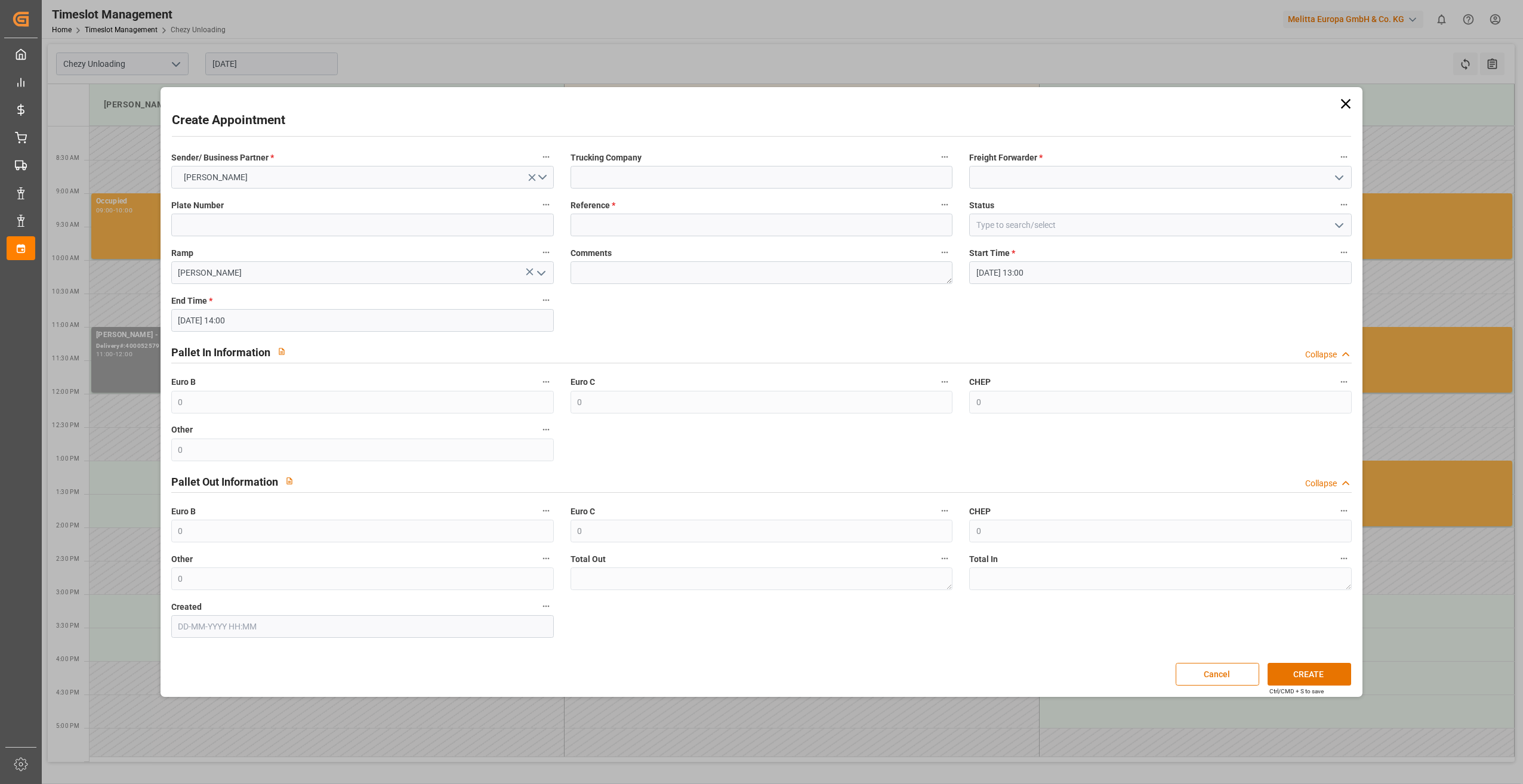
click at [607, 213] on label "Reference *" at bounding box center [762, 205] width 383 height 17
click at [758, 213] on button "Reference *" at bounding box center [945, 205] width 16 height 16
click at [605, 219] on div at bounding box center [761, 392] width 1523 height 784
click at [618, 221] on input at bounding box center [762, 225] width 383 height 23
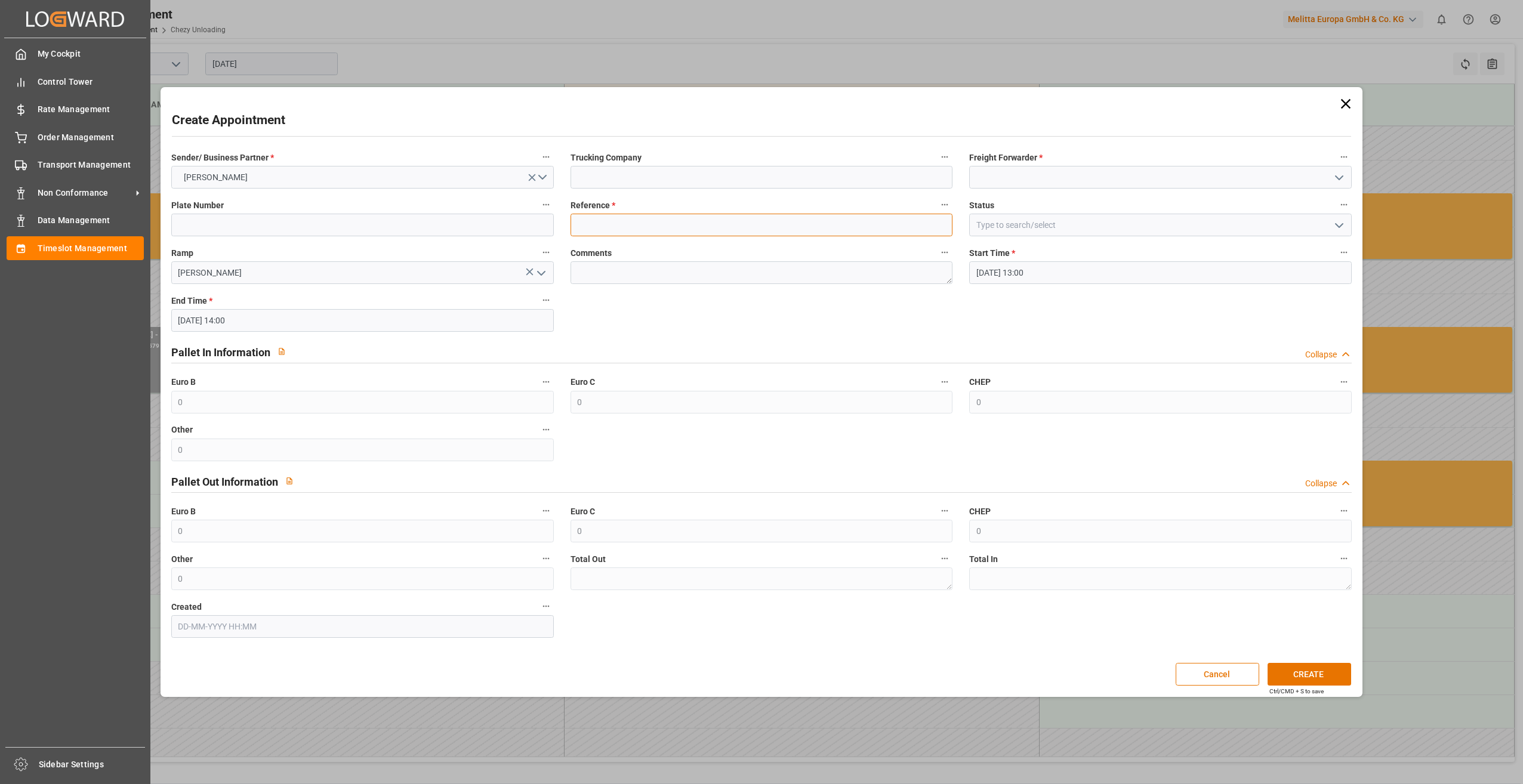
paste input "400052579"
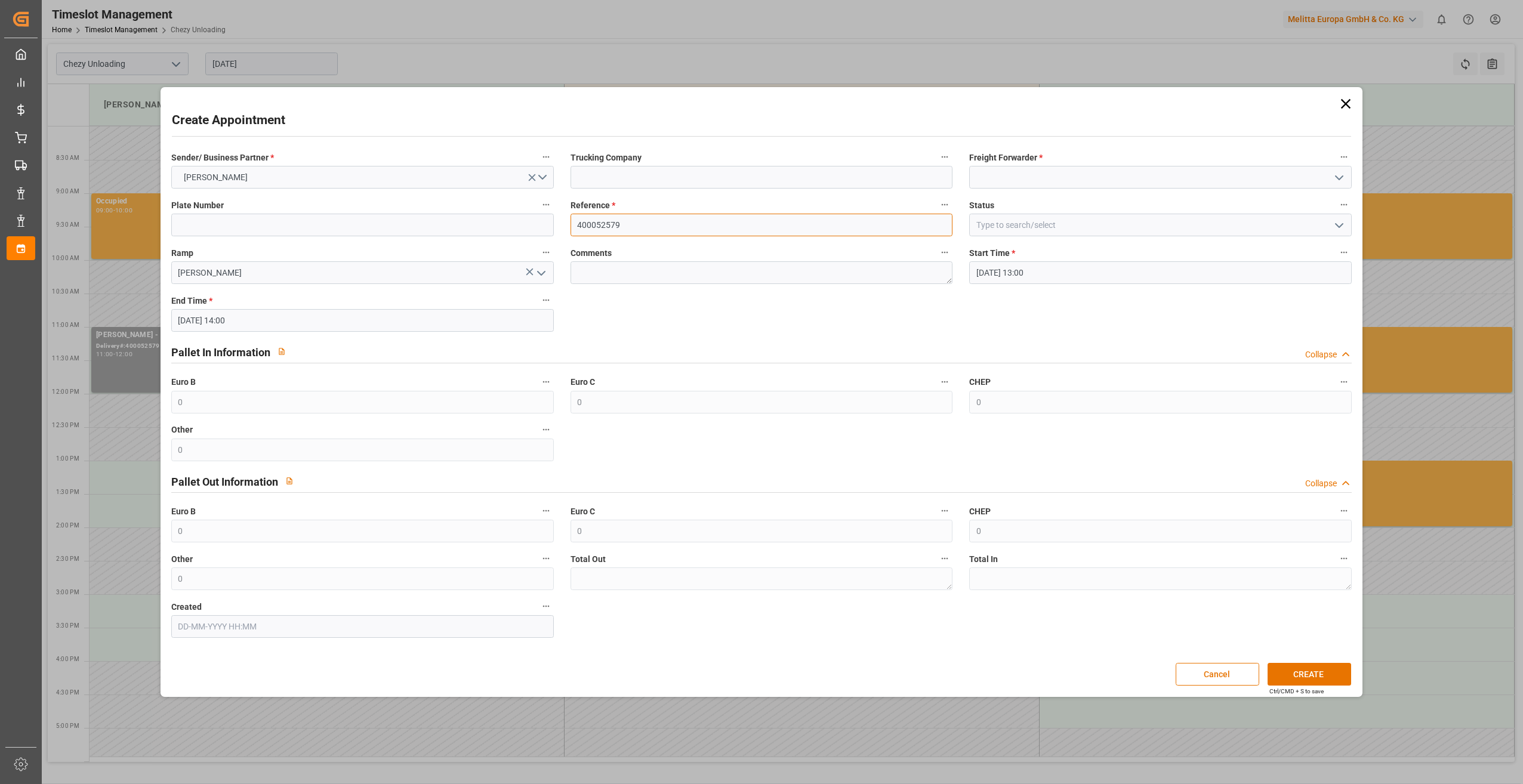
type input "400052579"
click at [758, 171] on input at bounding box center [1161, 177] width 383 height 23
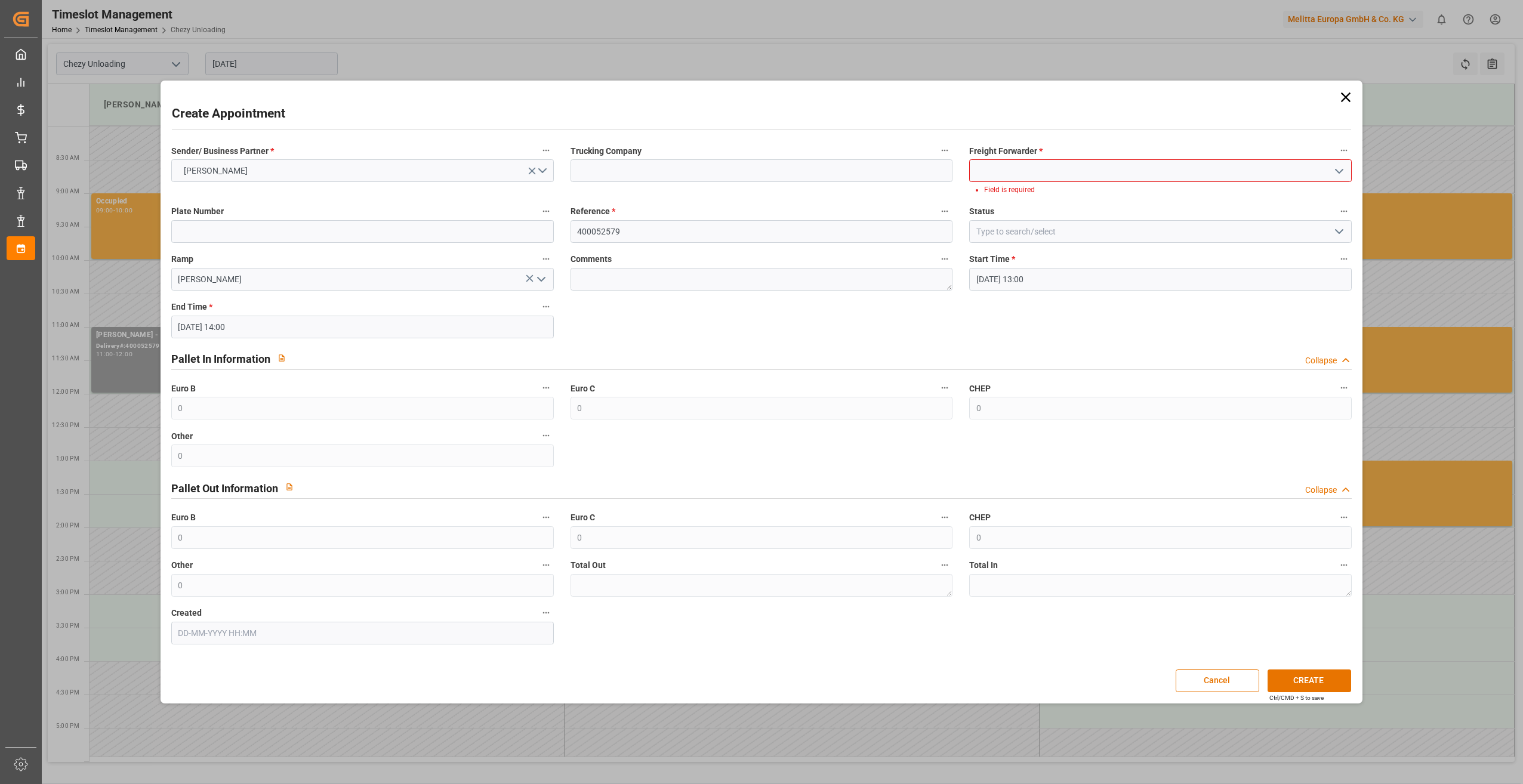
click at [758, 183] on div "Freight Forwarder * Field is required" at bounding box center [1161, 168] width 400 height 61
click at [758, 169] on polyline "open menu" at bounding box center [1340, 171] width 7 height 4
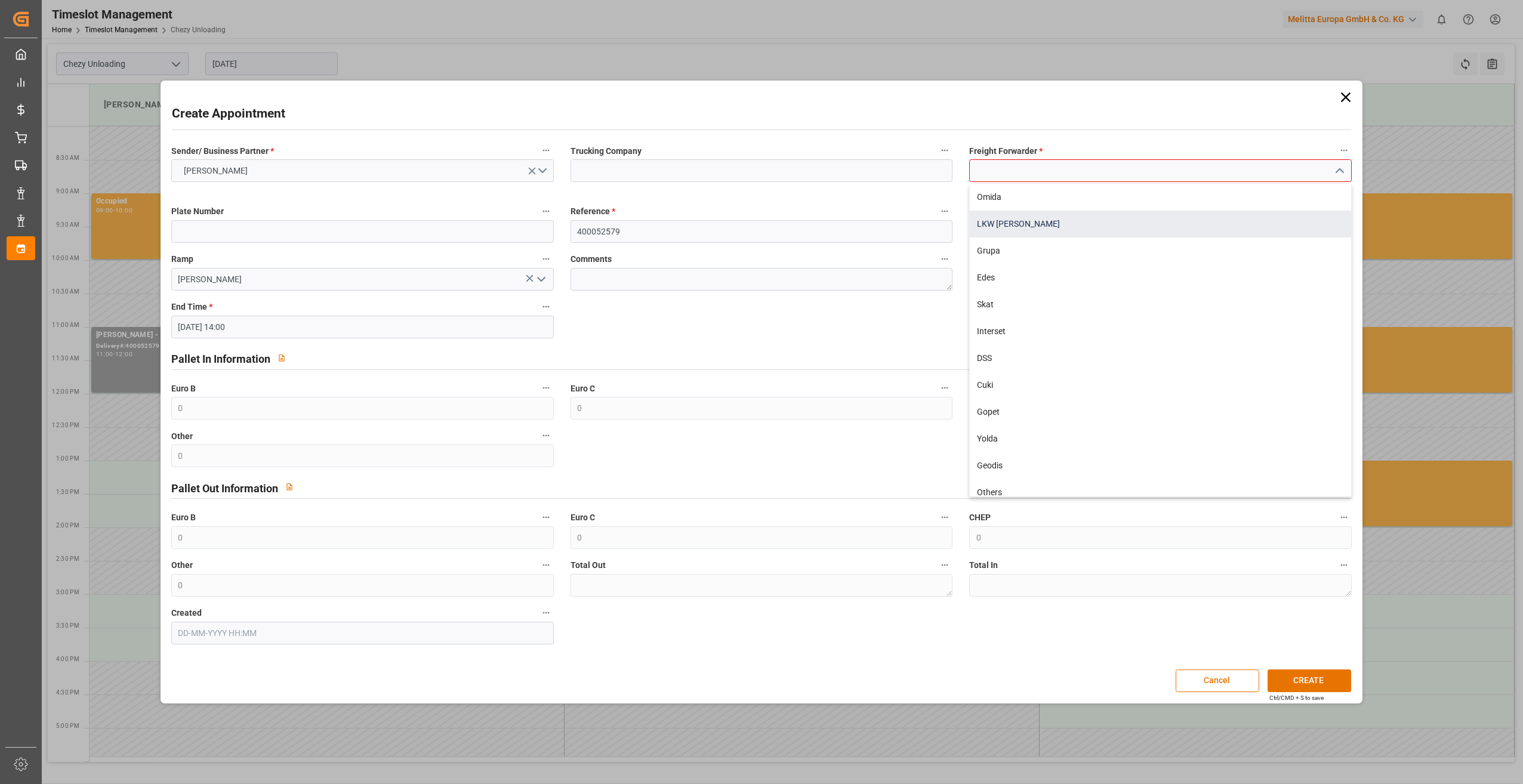
drag, startPoint x: 1206, startPoint y: 209, endPoint x: 1205, endPoint y: 221, distance: 12.0
click at [758, 221] on div "Omida LKW [PERSON_NAME] [PERSON_NAME] Skat Interset DSS Cuki Gopet Yolda Geodis…" at bounding box center [1161, 466] width 382 height 564
click at [758, 221] on div "LKW [PERSON_NAME]" at bounding box center [1161, 224] width 382 height 27
type input "LKW [PERSON_NAME]"
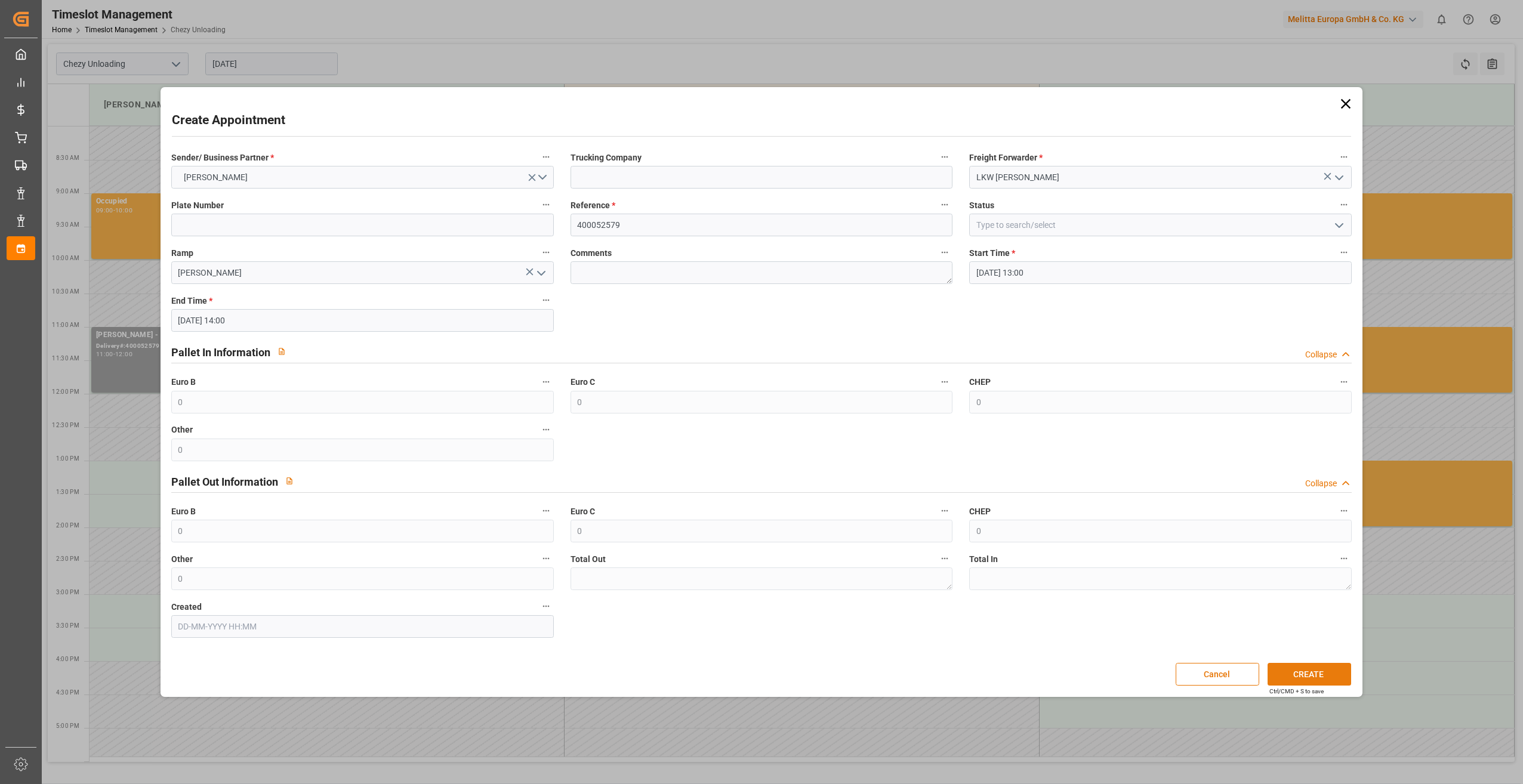
click at [758, 401] on button "CREATE" at bounding box center [1309, 675] width 83 height 23
